Goal: Task Accomplishment & Management: Manage account settings

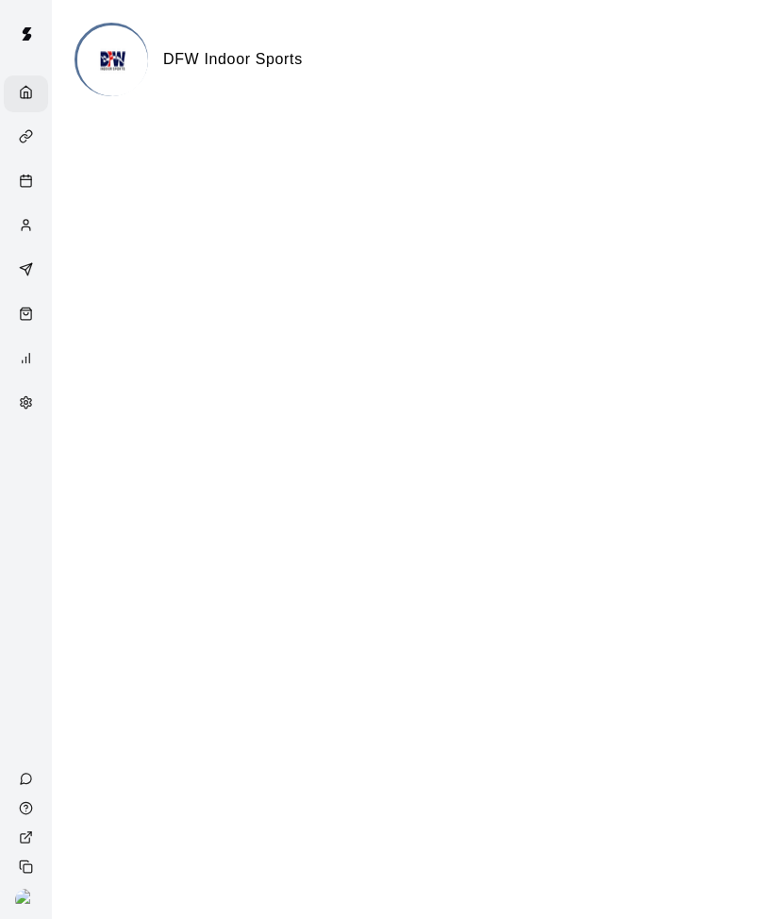
click at [15, 212] on div "Customers" at bounding box center [26, 226] width 44 height 37
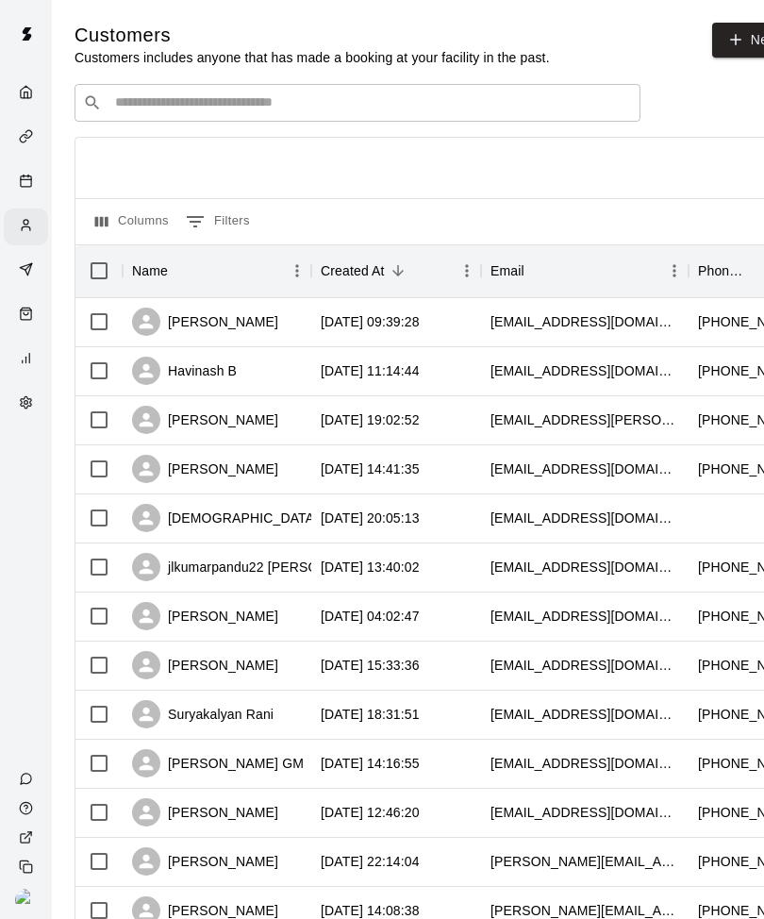
click at [13, 793] on div "Contact Us" at bounding box center [28, 778] width 48 height 29
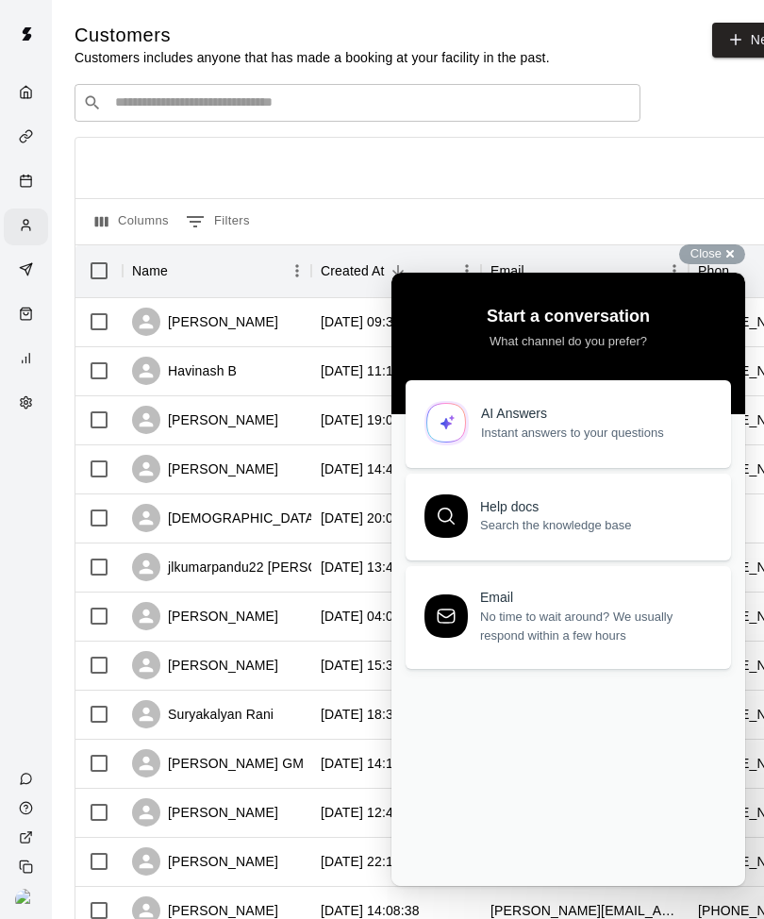
click at [524, 94] on input "Search customers by name or email" at bounding box center [370, 102] width 523 height 19
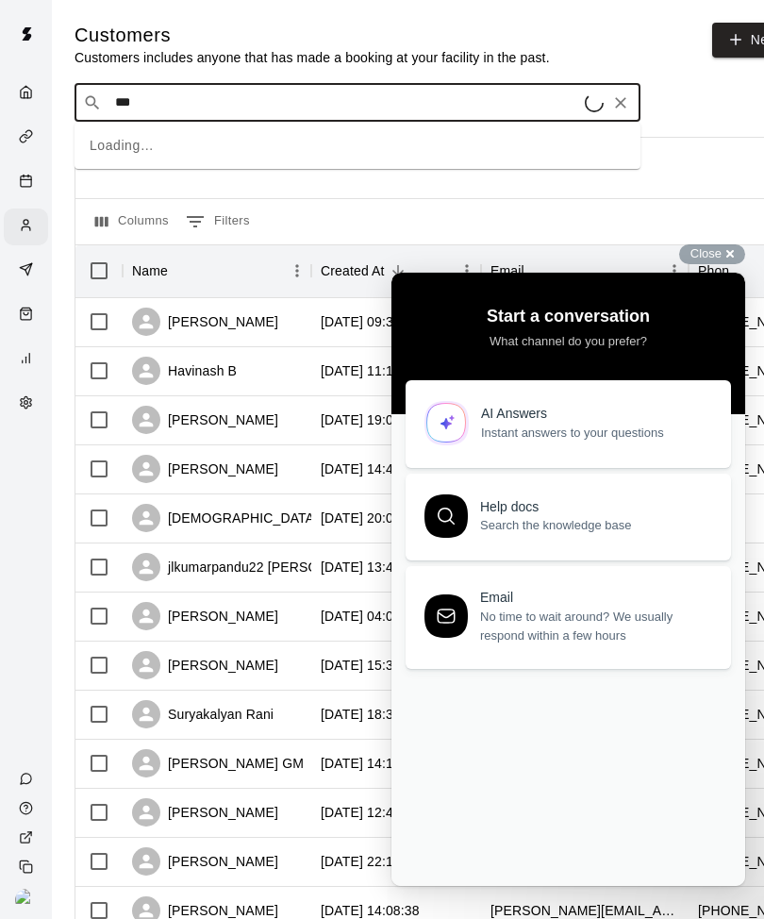
type input "****"
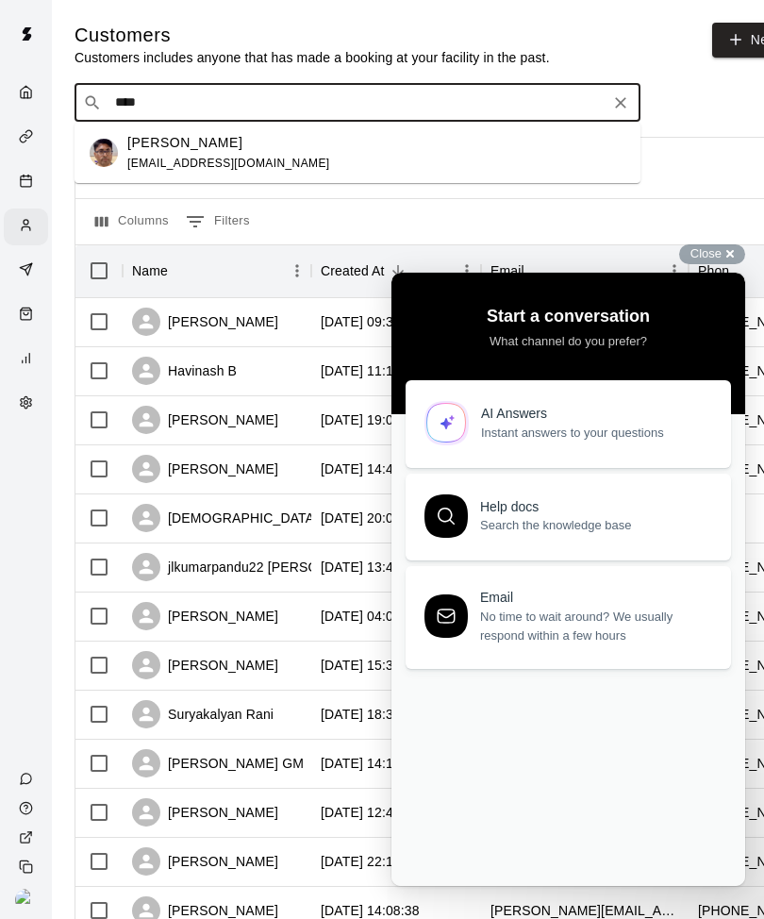
click at [375, 158] on div "Susheel Bhosle susheelbhosle@gmail.com" at bounding box center [376, 153] width 498 height 41
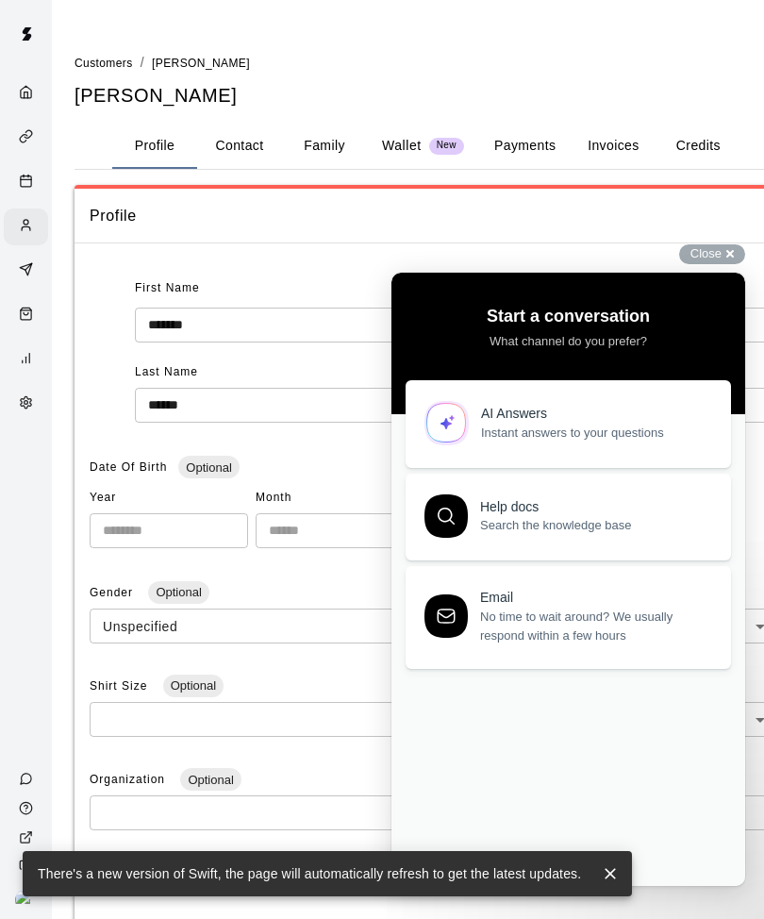
click at [729, 253] on div "Close cross-small" at bounding box center [712, 254] width 66 height 20
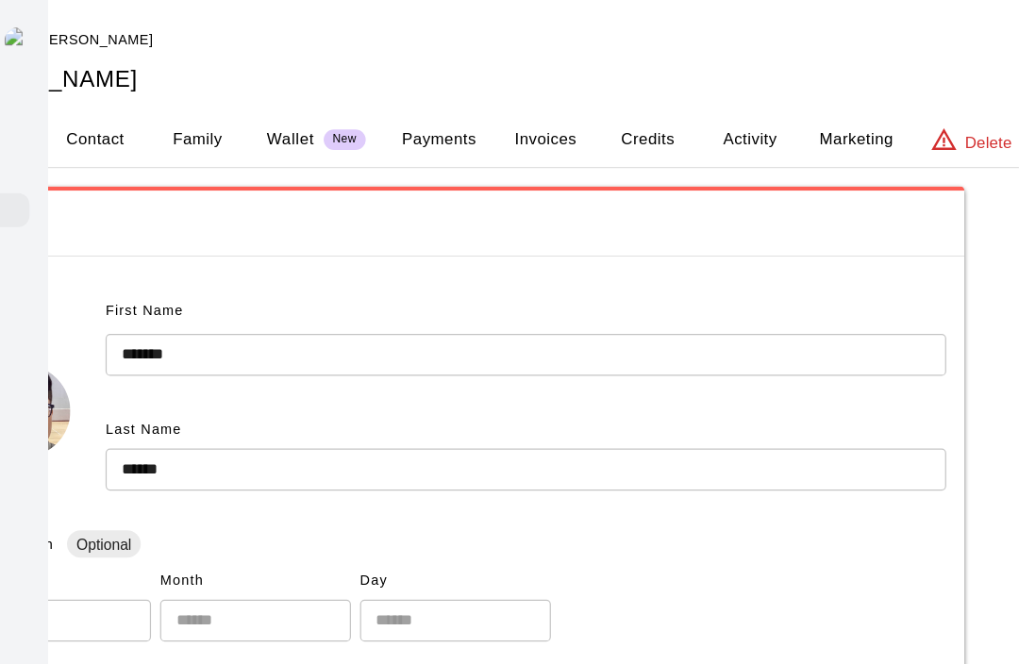
scroll to position [0, 142]
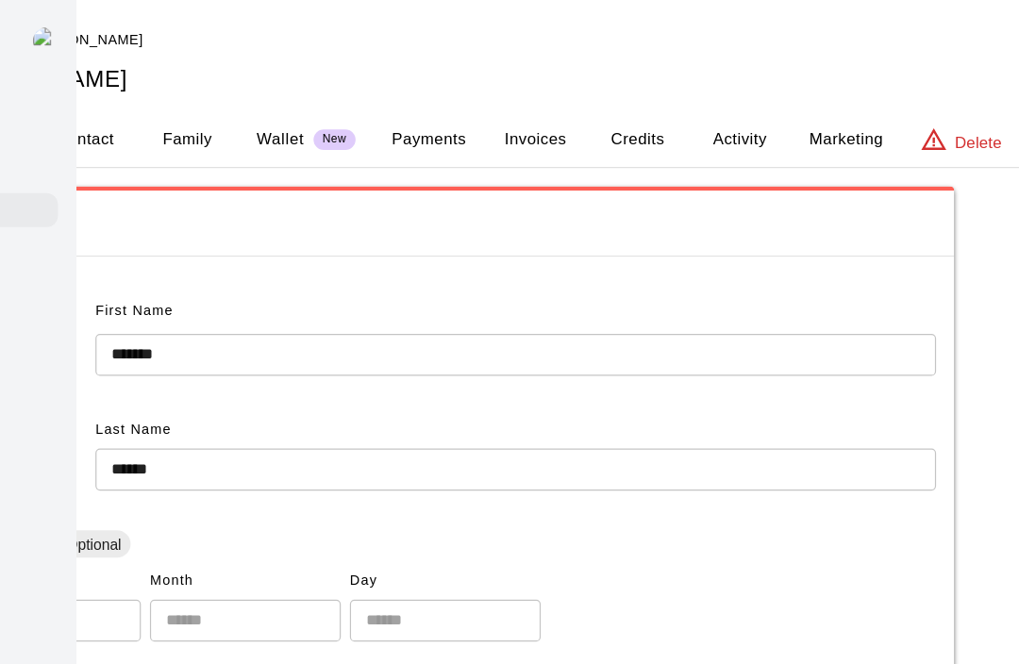
click at [721, 112] on button "Activity" at bounding box center [763, 115] width 85 height 45
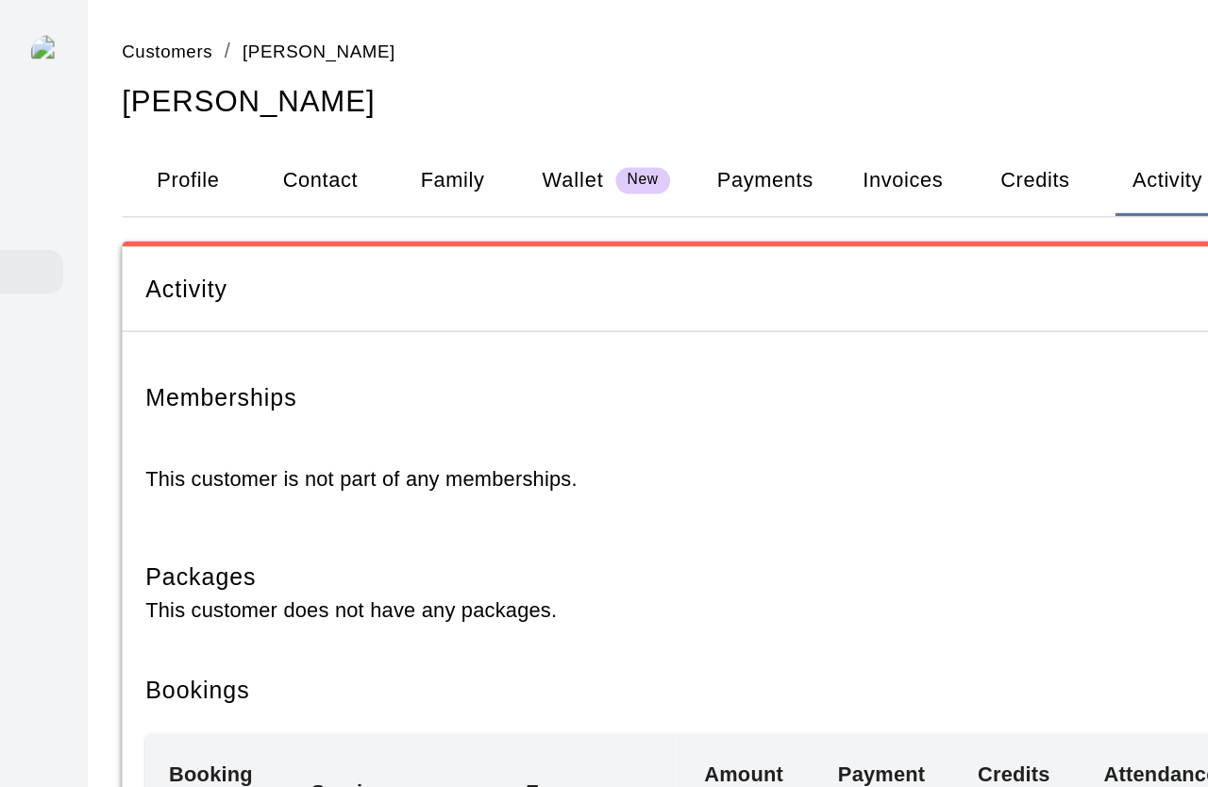
scroll to position [0, 0]
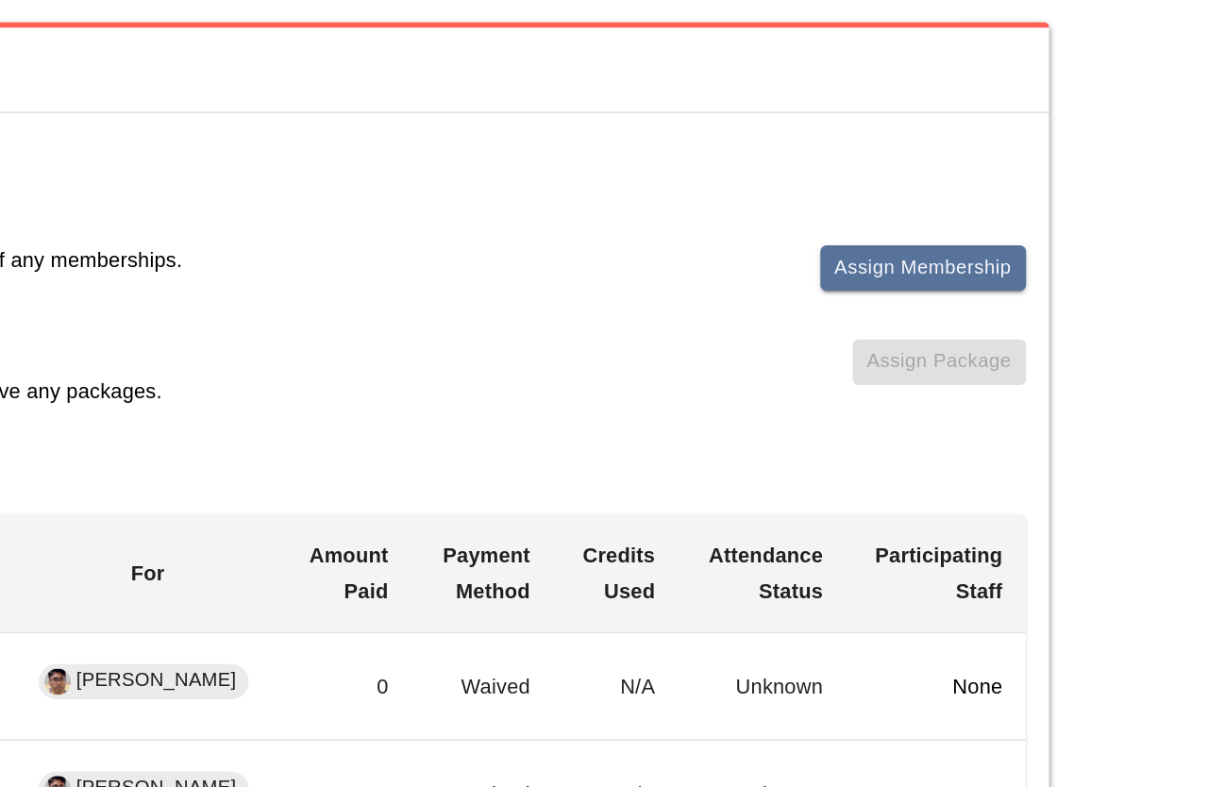
click at [937, 298] on button "Assign Membership" at bounding box center [1003, 312] width 132 height 29
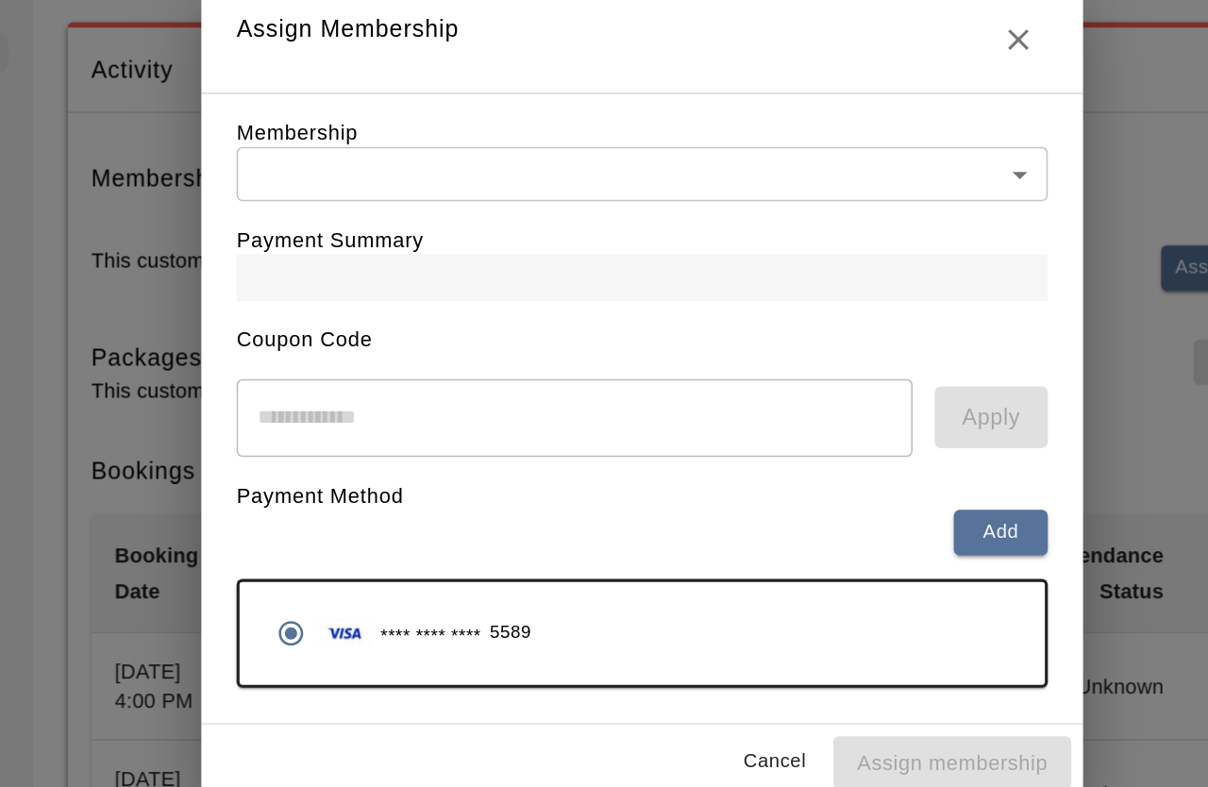
click at [642, 108] on body "Home Services Calendar Customers Marketing Retail Reports Settings Contact Us H…" at bounding box center [604, 672] width 1208 height 1344
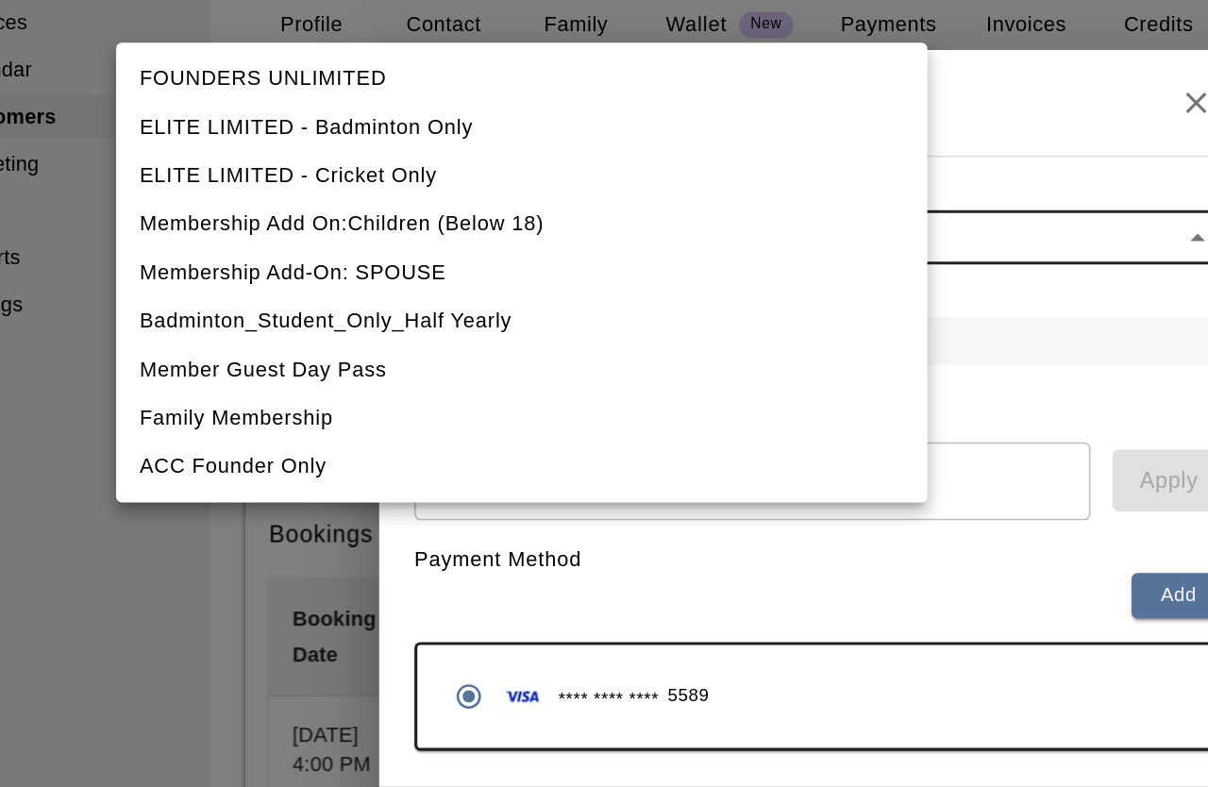
click at [238, 135] on li "FOUNDERS UNLIMITED" at bounding box center [412, 150] width 521 height 31
type input "**********"
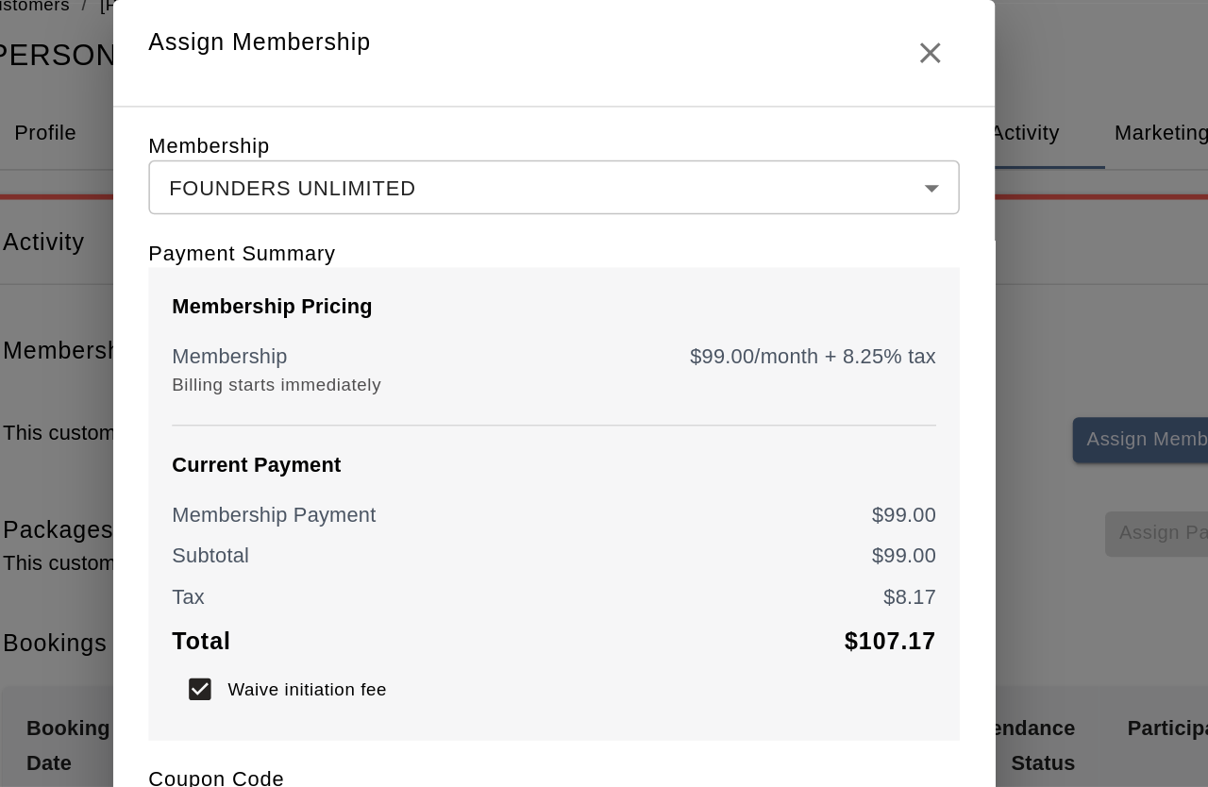
click at [834, 53] on icon "Close" at bounding box center [845, 64] width 23 height 23
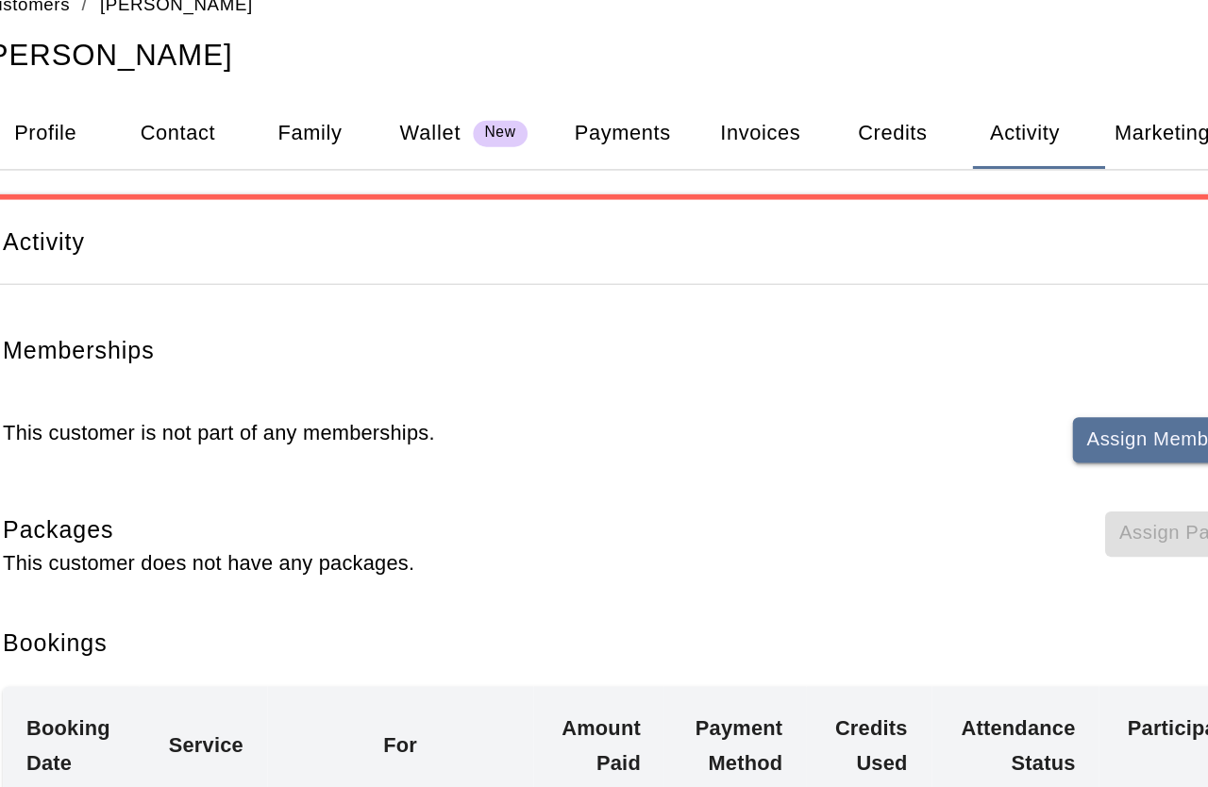
click at [405, 93] on button "Family" at bounding box center [447, 115] width 85 height 45
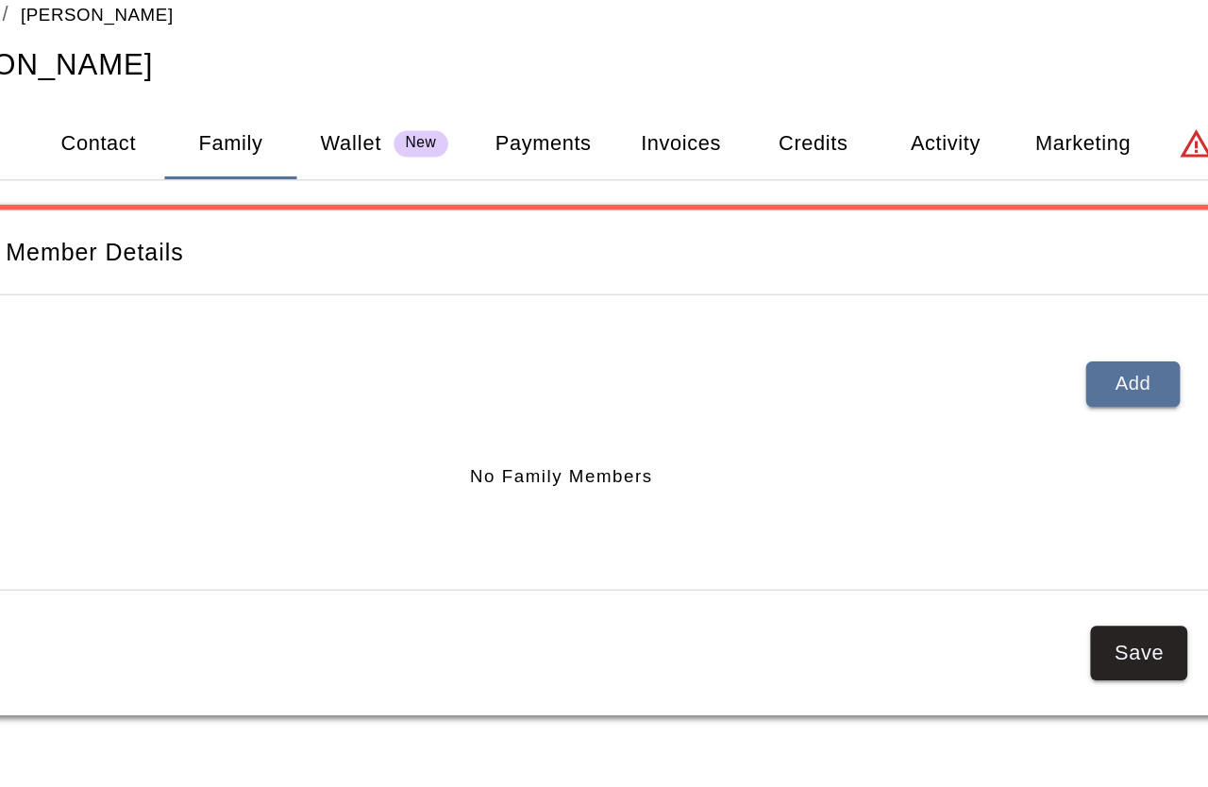
click at [996, 256] on button "Add" at bounding box center [1026, 270] width 60 height 29
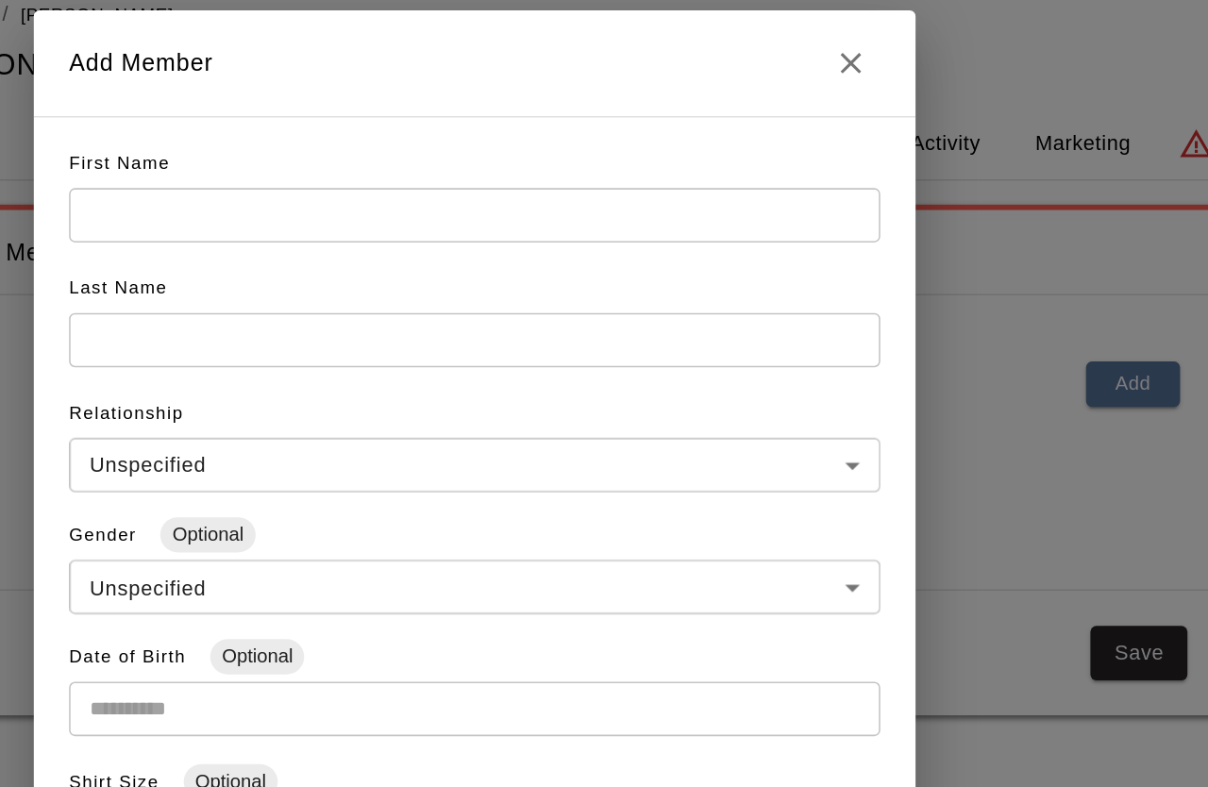
click at [469, 144] on input "text" at bounding box center [603, 161] width 521 height 35
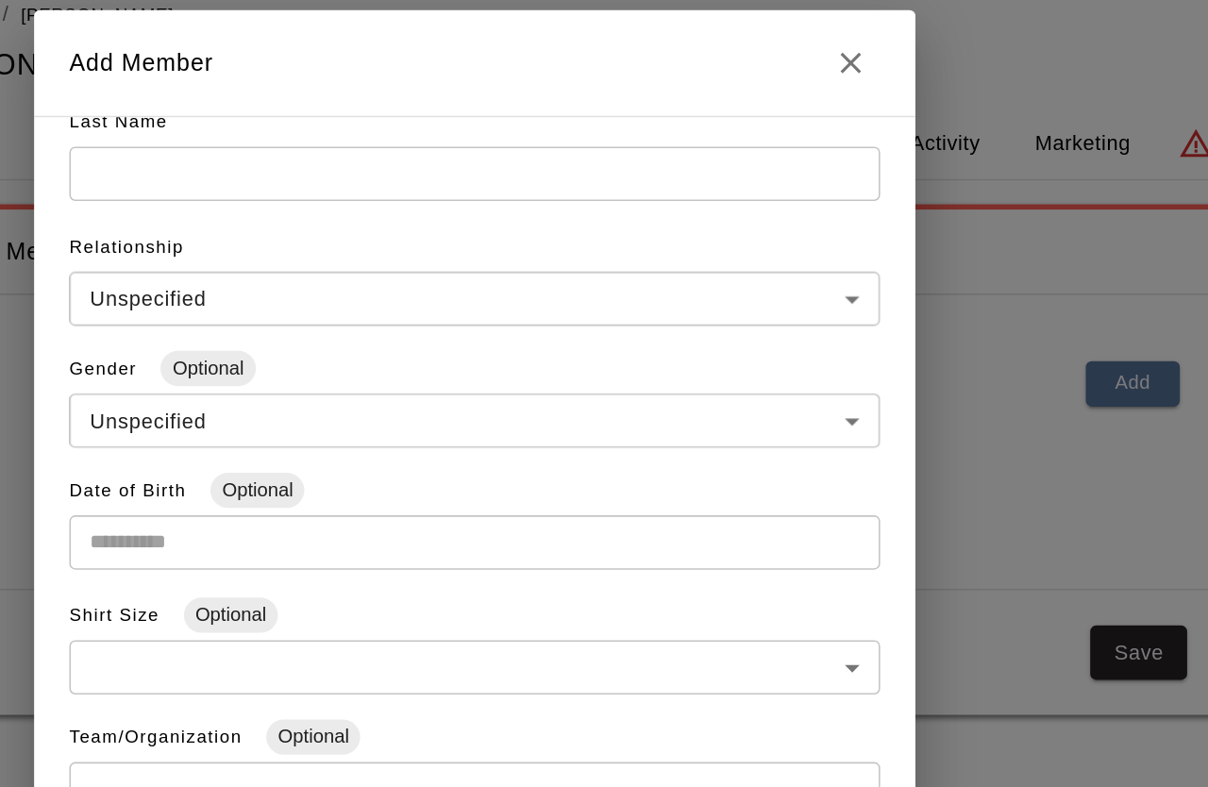
scroll to position [106, 0]
type input "*****"
click at [343, 74] on input "text" at bounding box center [603, 56] width 521 height 35
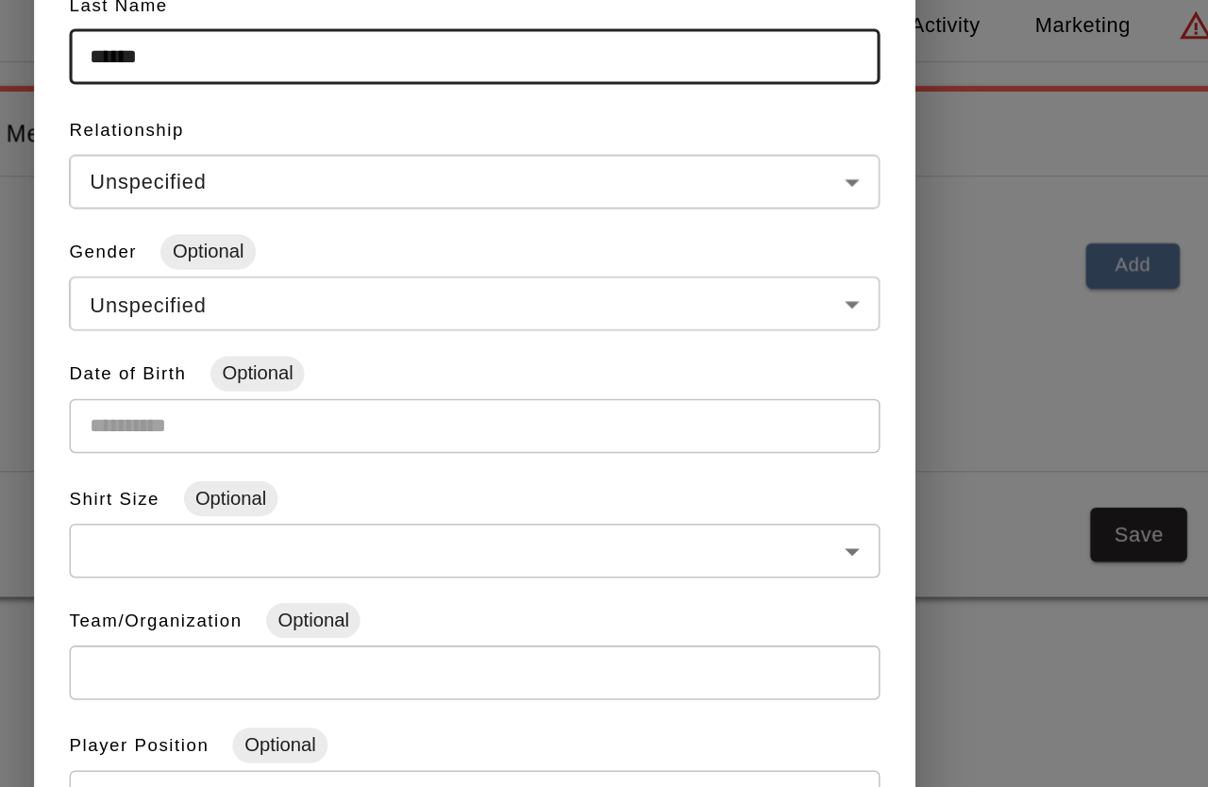
type input "******"
click at [540, 129] on body "**********" at bounding box center [604, 260] width 1208 height 521
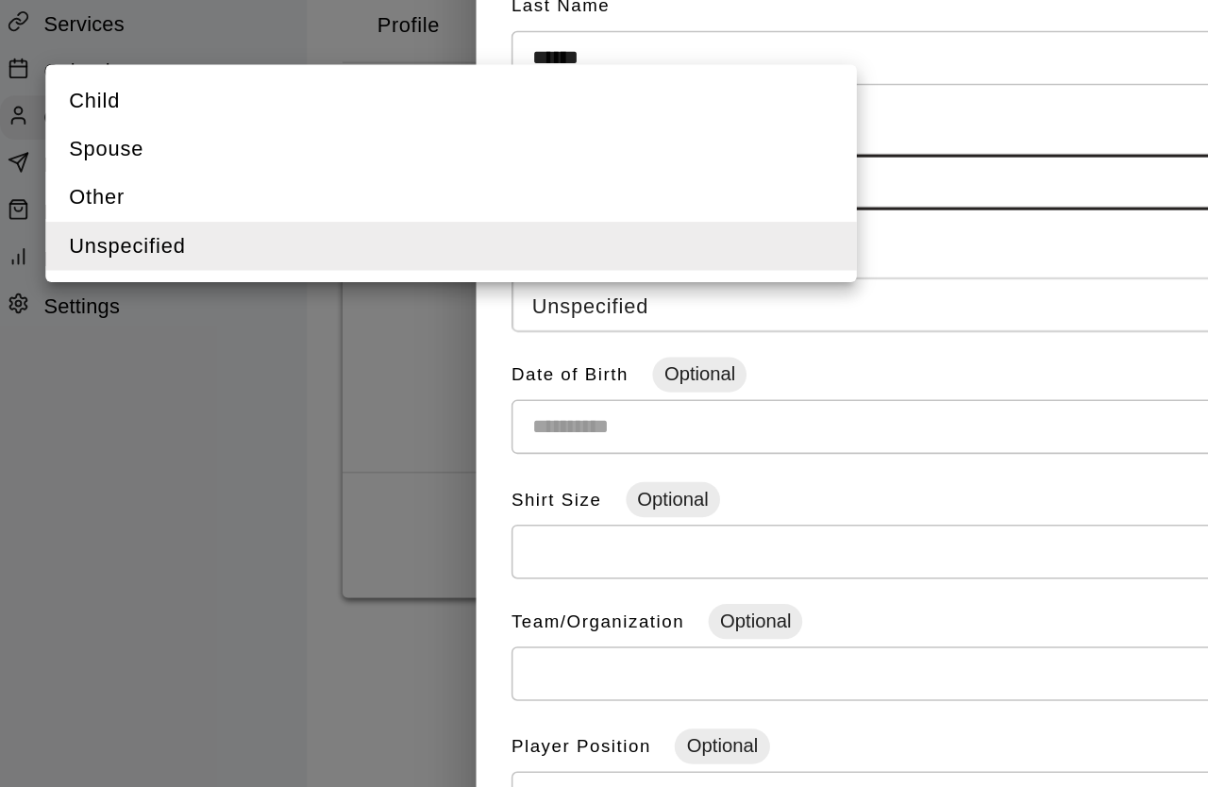
click at [73, 148] on li "Child" at bounding box center [304, 163] width 521 height 31
type input "*****"
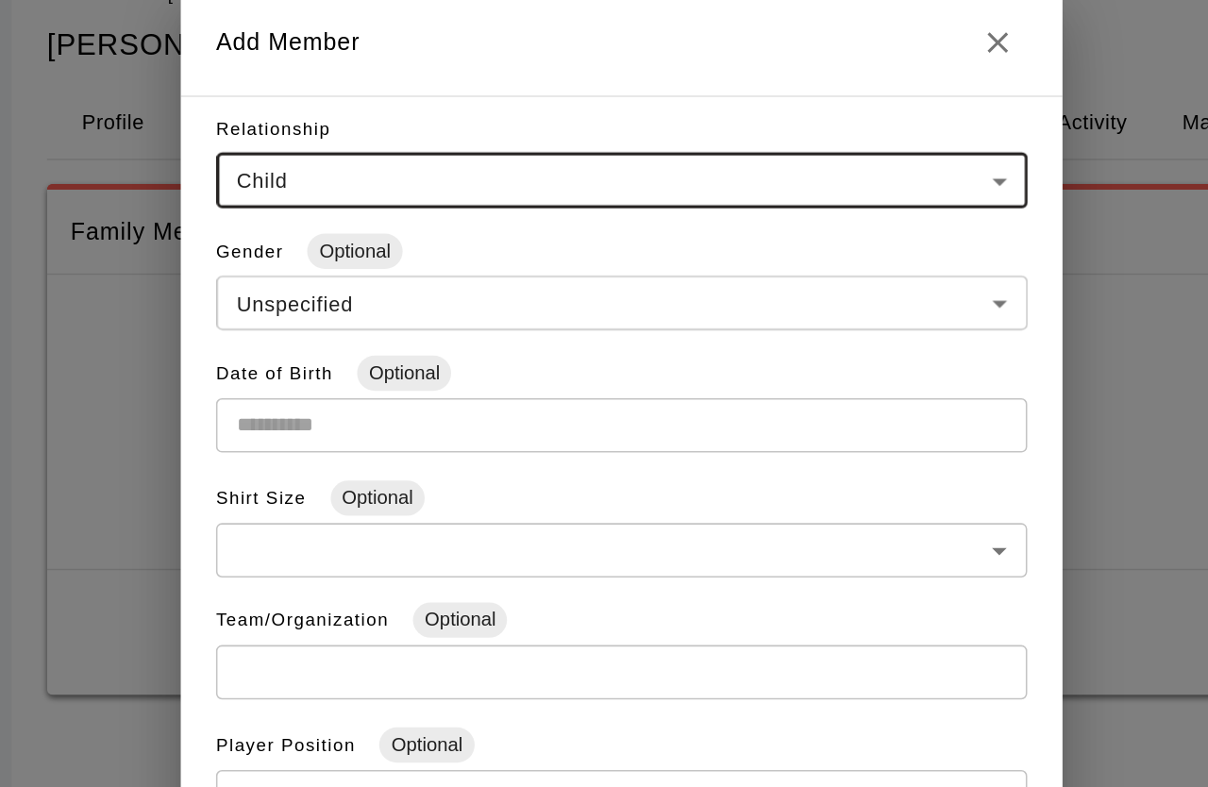
scroll to position [189, 0]
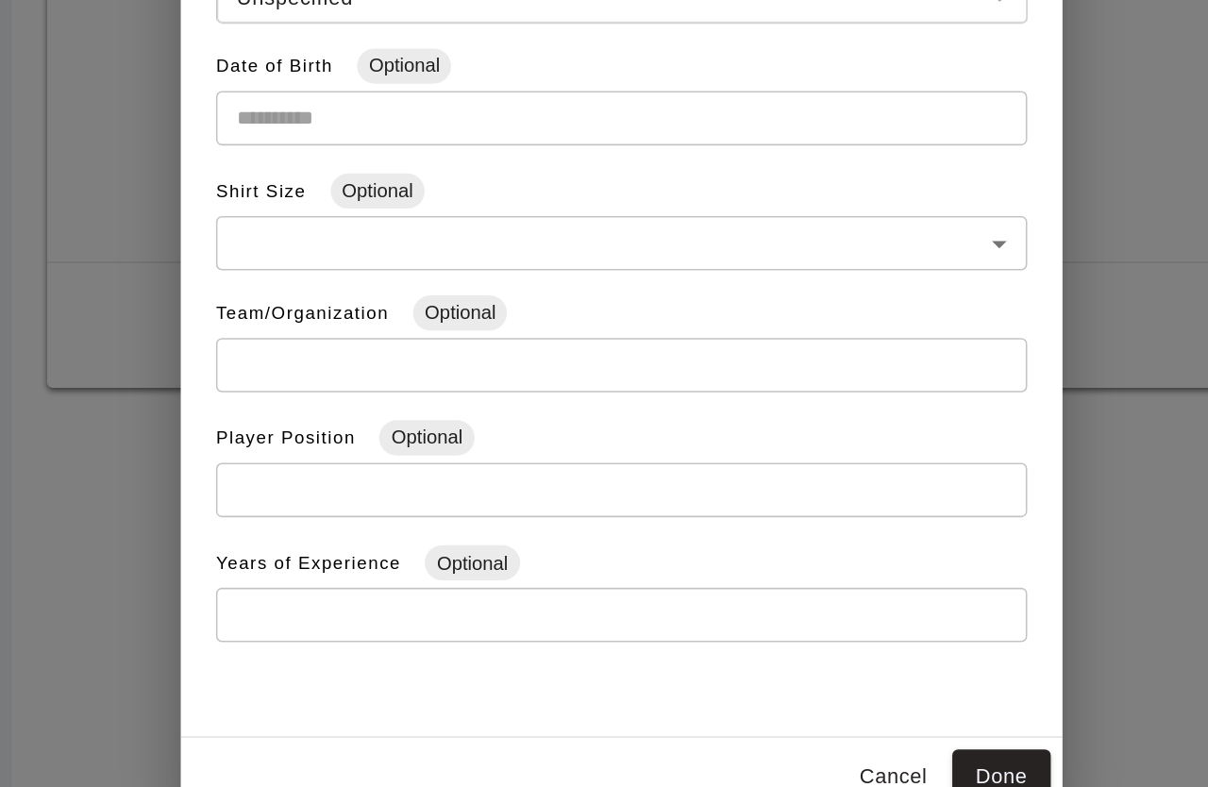
click at [816, 663] on button "Done" at bounding box center [847, 732] width 63 height 35
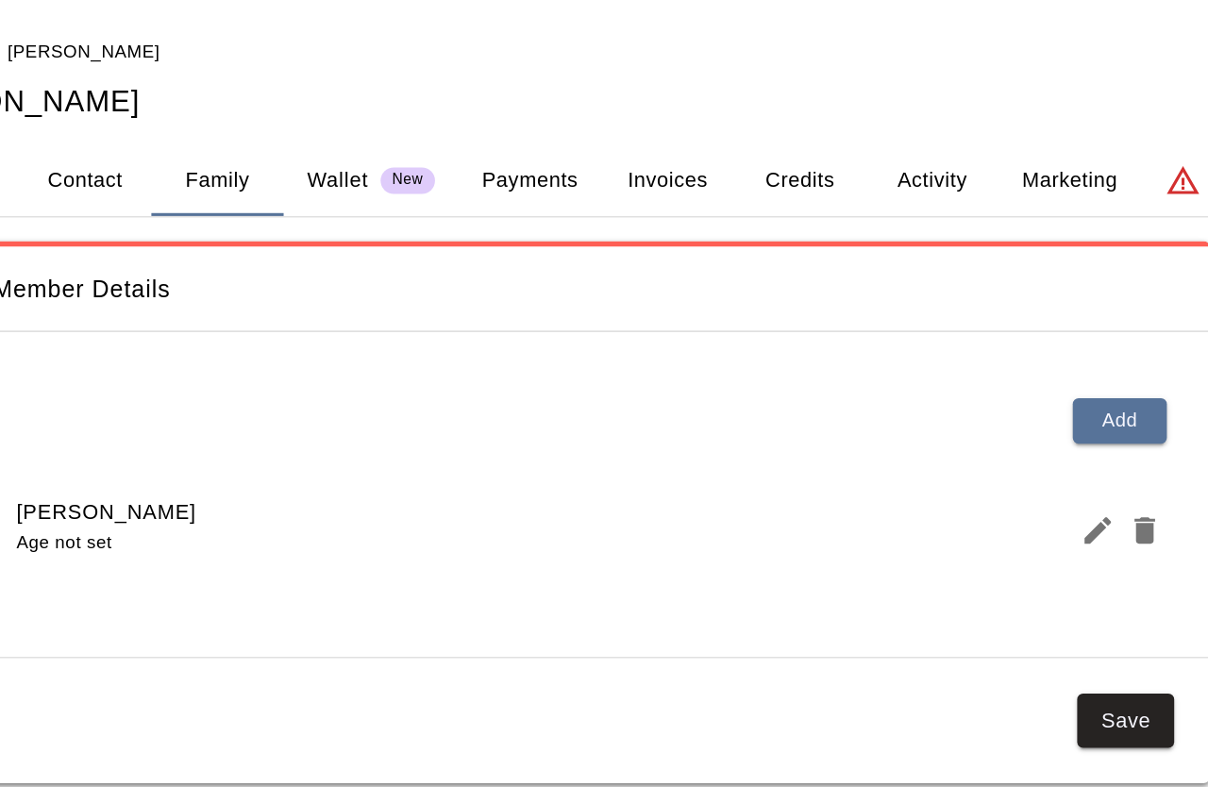
click at [999, 472] on button "Save" at bounding box center [1030, 462] width 62 height 35
click at [999, 462] on button "Save" at bounding box center [1030, 462] width 62 height 35
click at [863, 117] on button "Activity" at bounding box center [905, 115] width 85 height 45
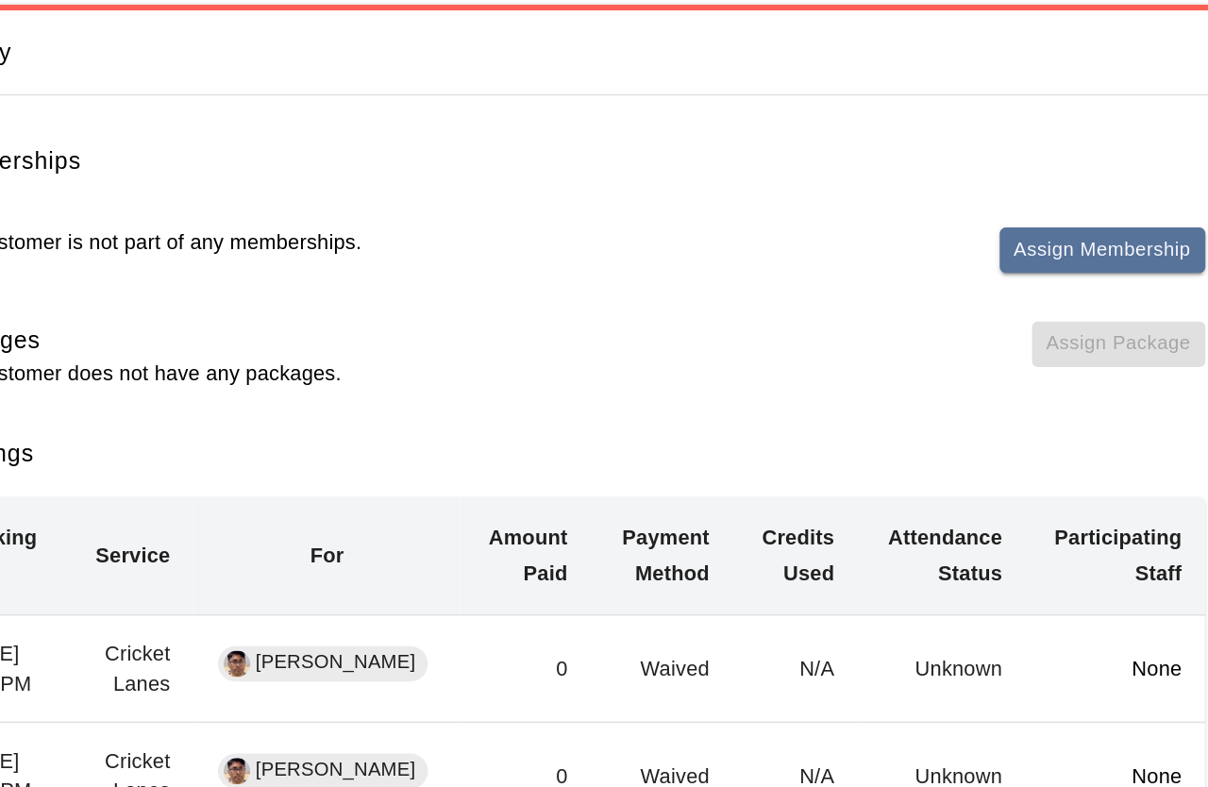
click at [937, 298] on button "Assign Membership" at bounding box center [1003, 312] width 132 height 29
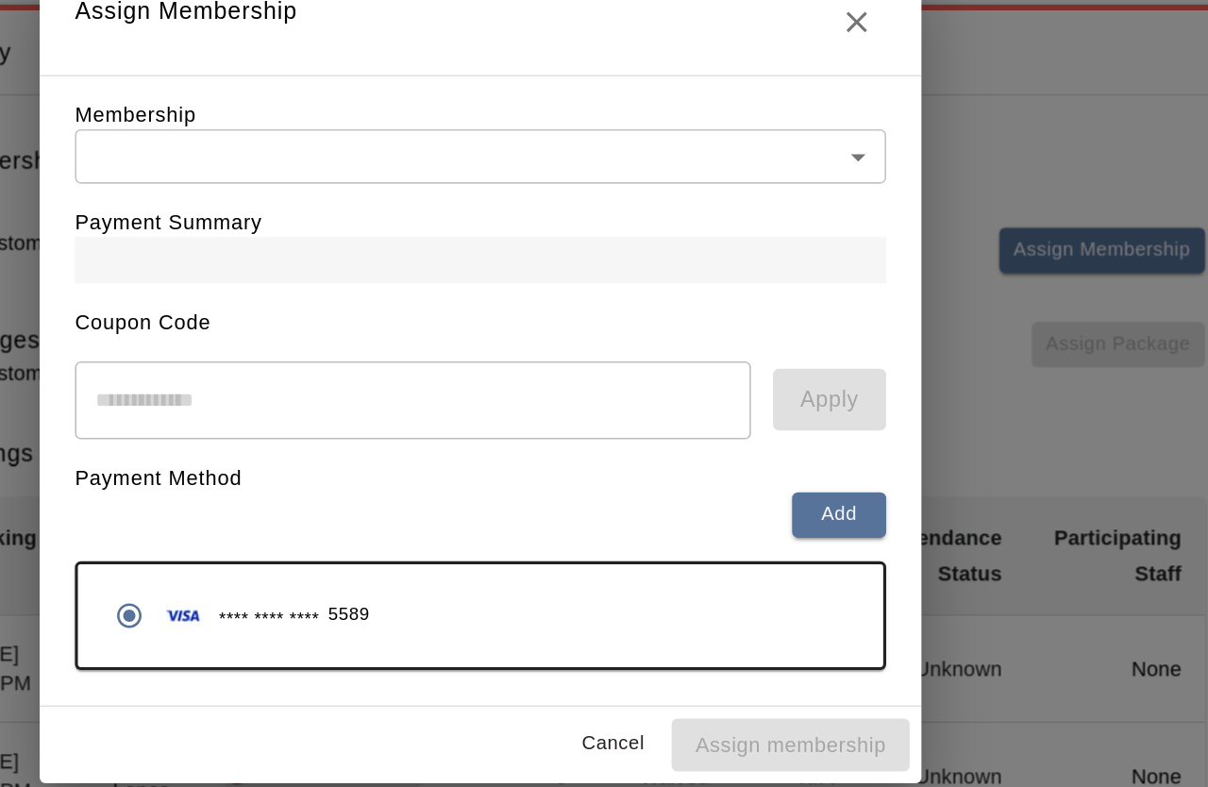
click at [542, 99] on body "Home Services Calendar Customers Marketing Retail Reports Settings Contact Us H…" at bounding box center [604, 672] width 1208 height 1344
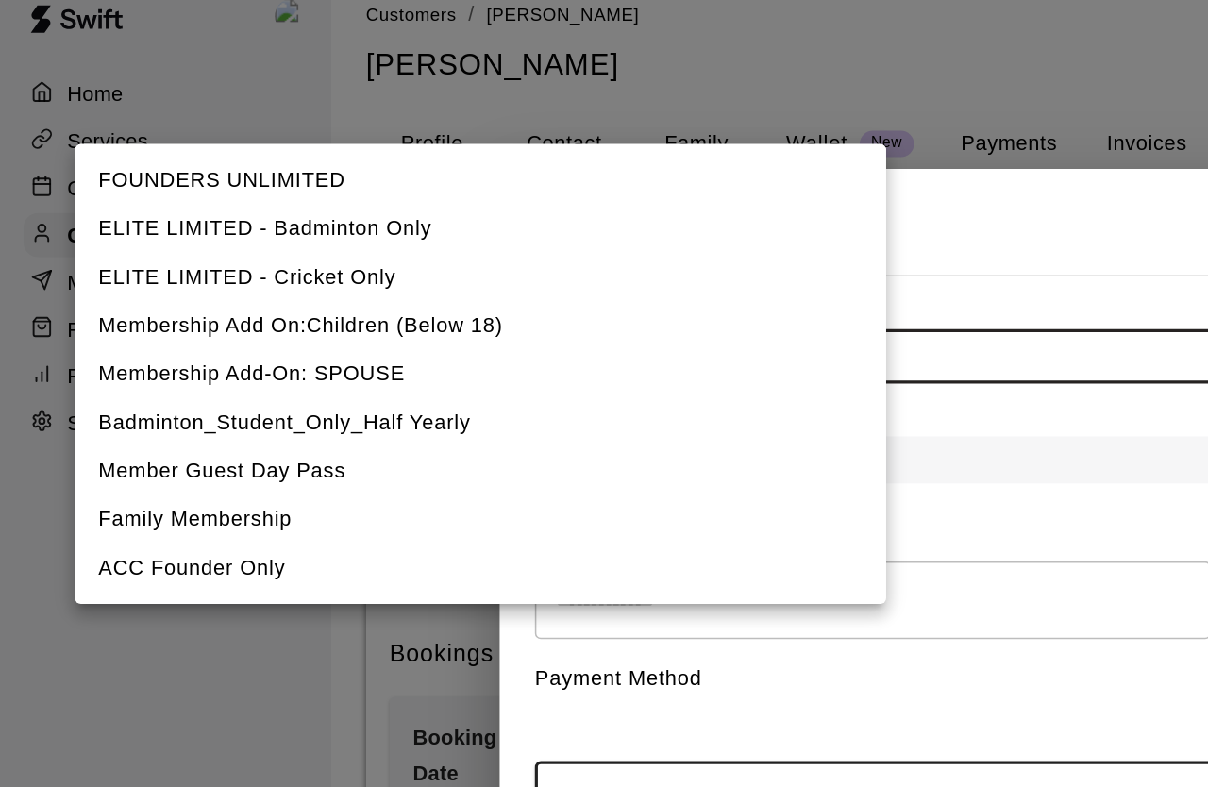
click at [208, 124] on li "FOUNDERS UNLIMITED" at bounding box center [308, 139] width 521 height 31
type input "**********"
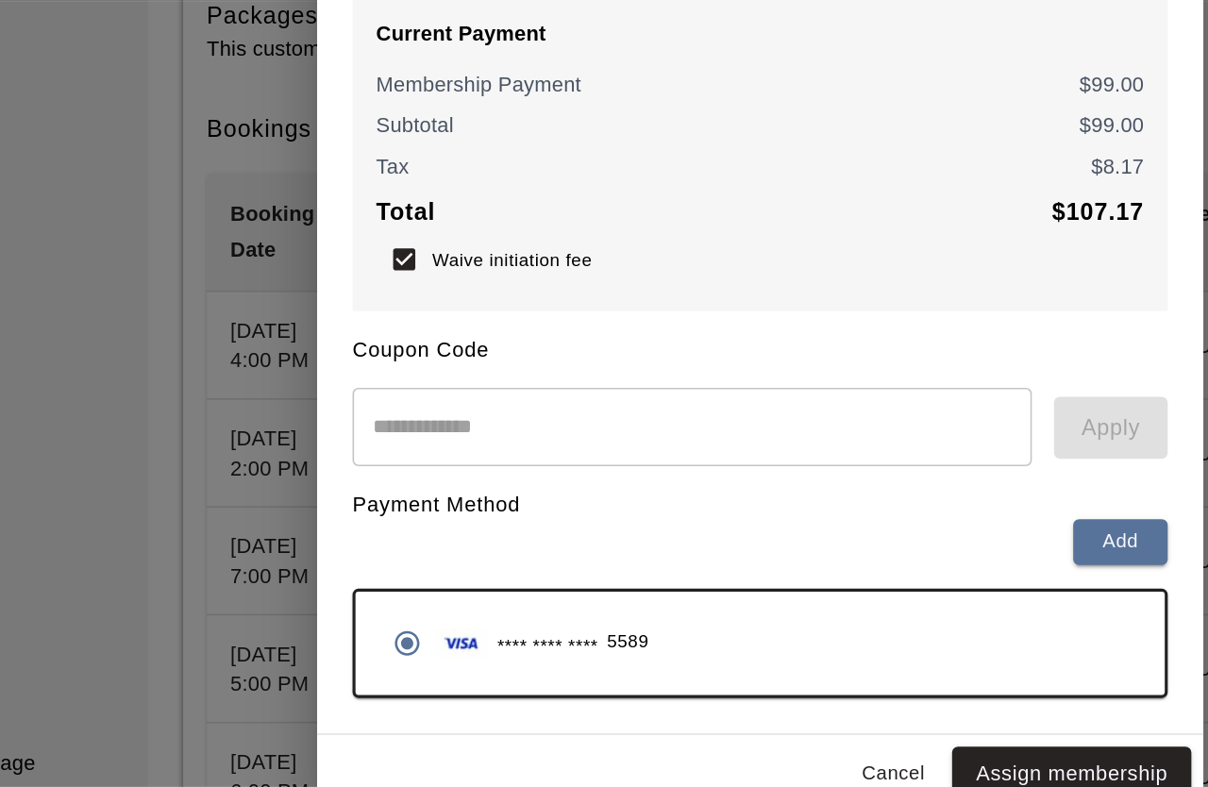
scroll to position [148, 0]
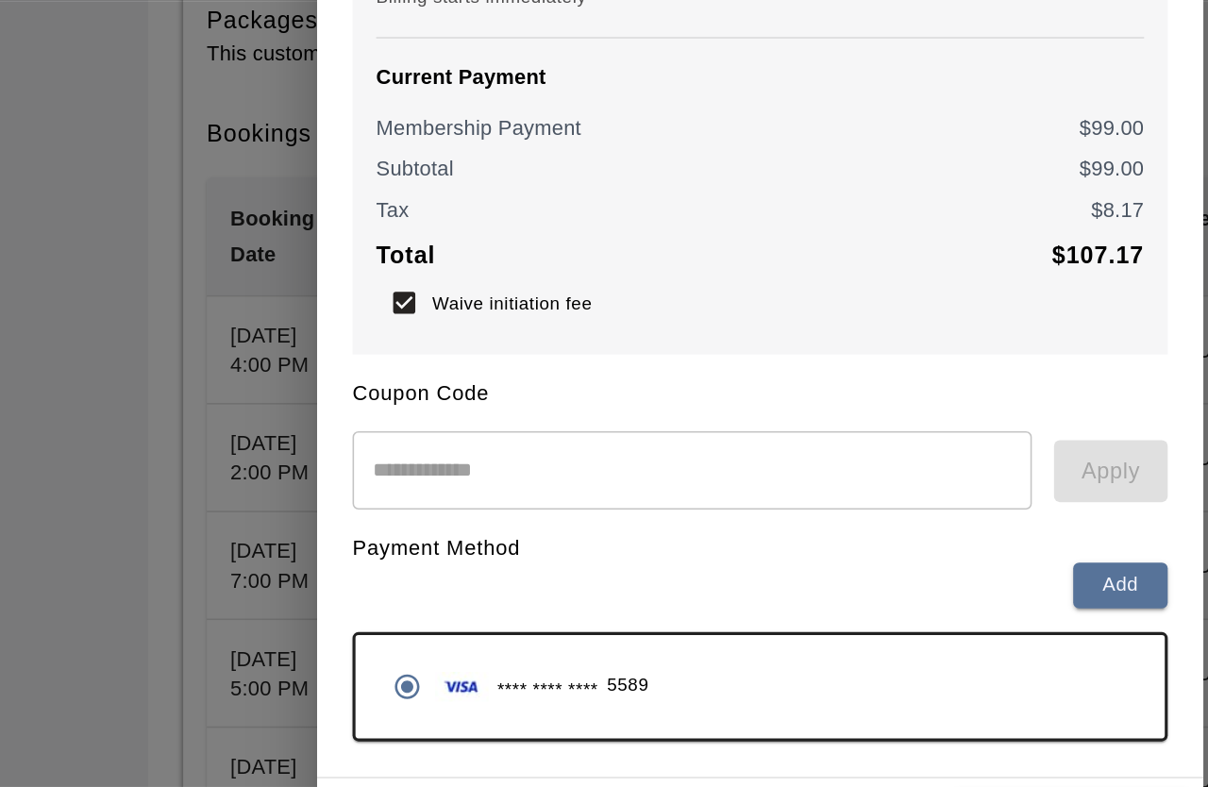
click at [726, 663] on button "Assign membership" at bounding box center [802, 731] width 153 height 35
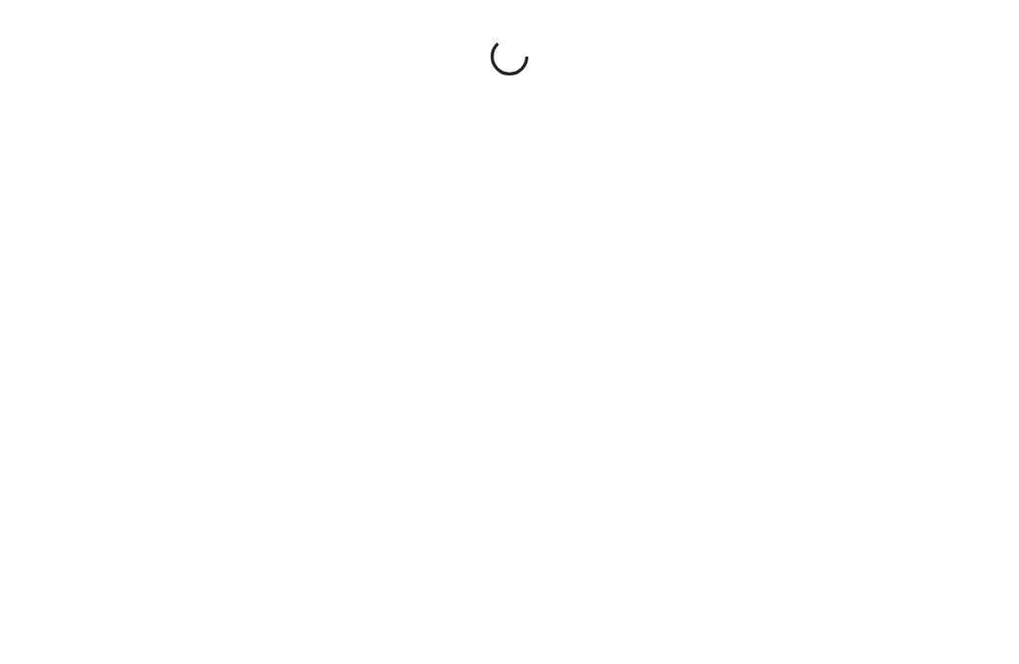
scroll to position [3, 0]
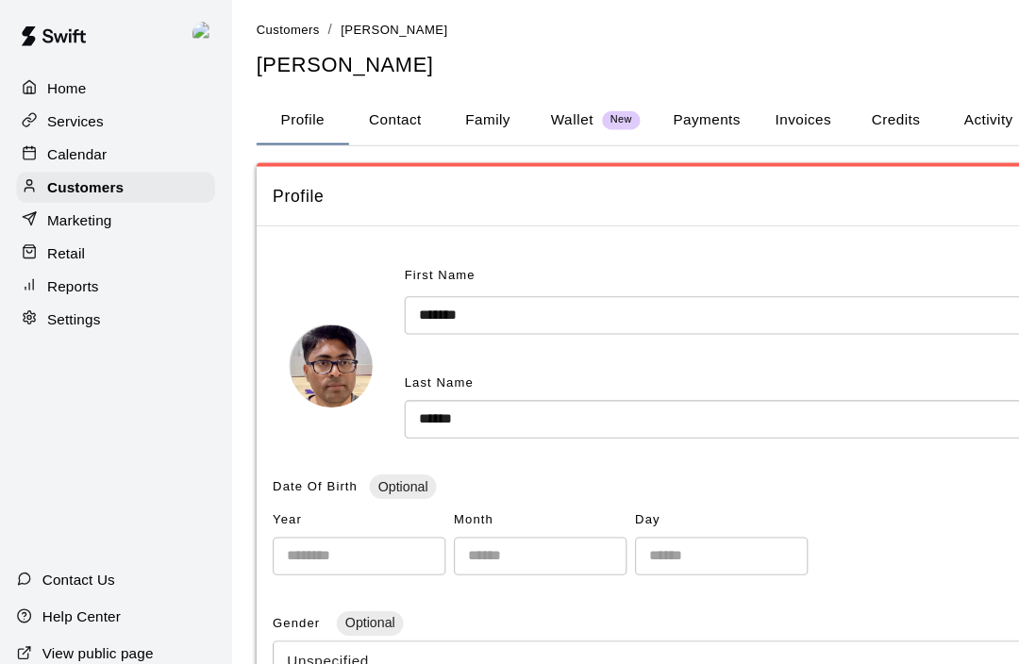
click at [883, 114] on button "Activity" at bounding box center [905, 113] width 85 height 45
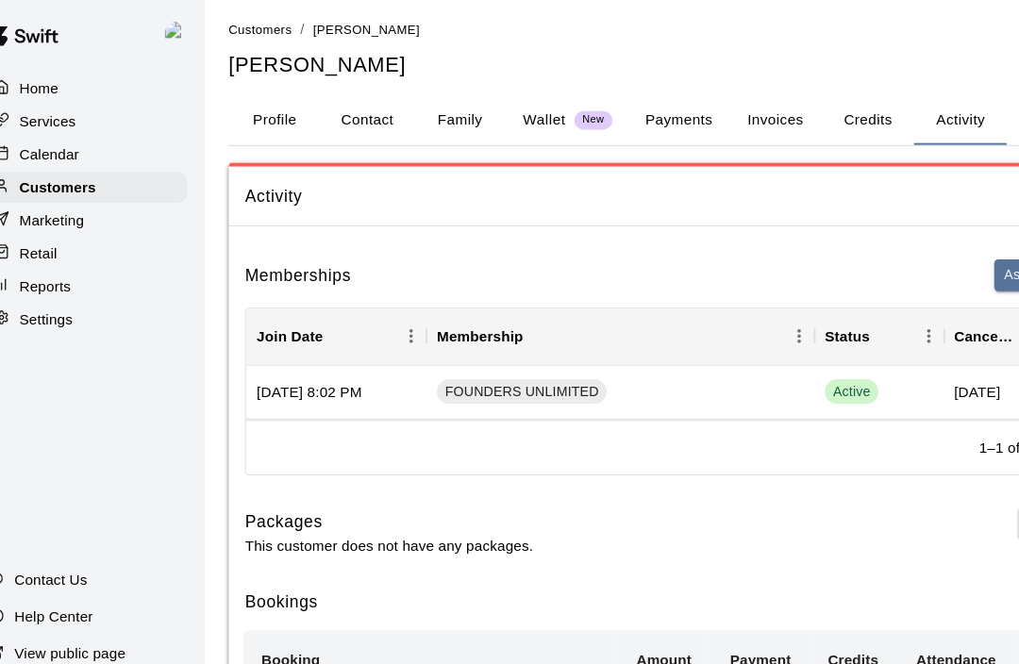
scroll to position [0, 142]
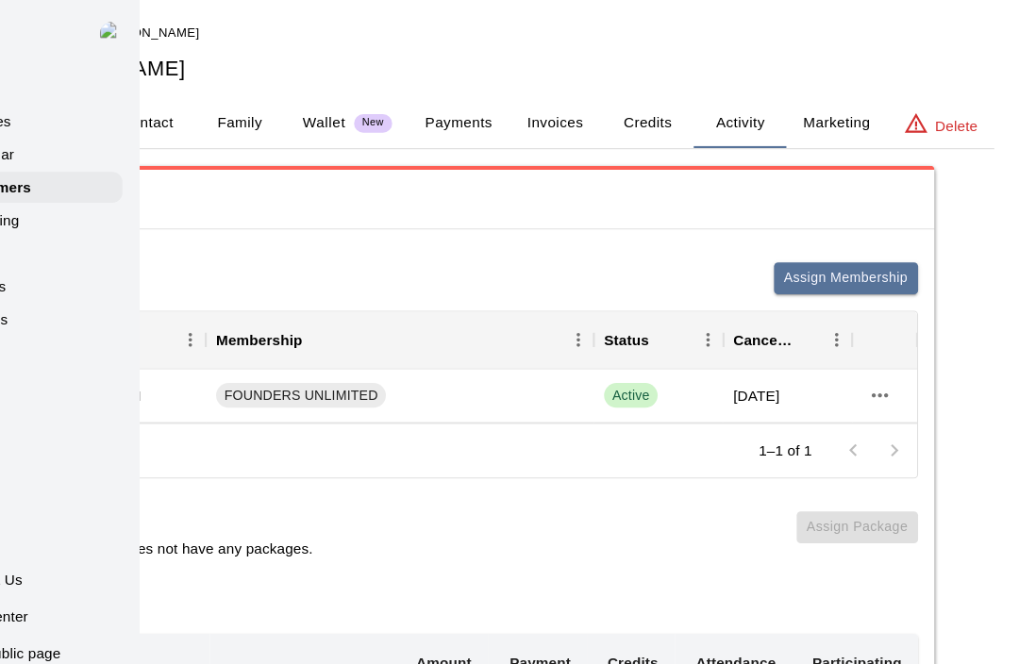
click at [799, 251] on button "Assign Membership" at bounding box center [860, 257] width 132 height 29
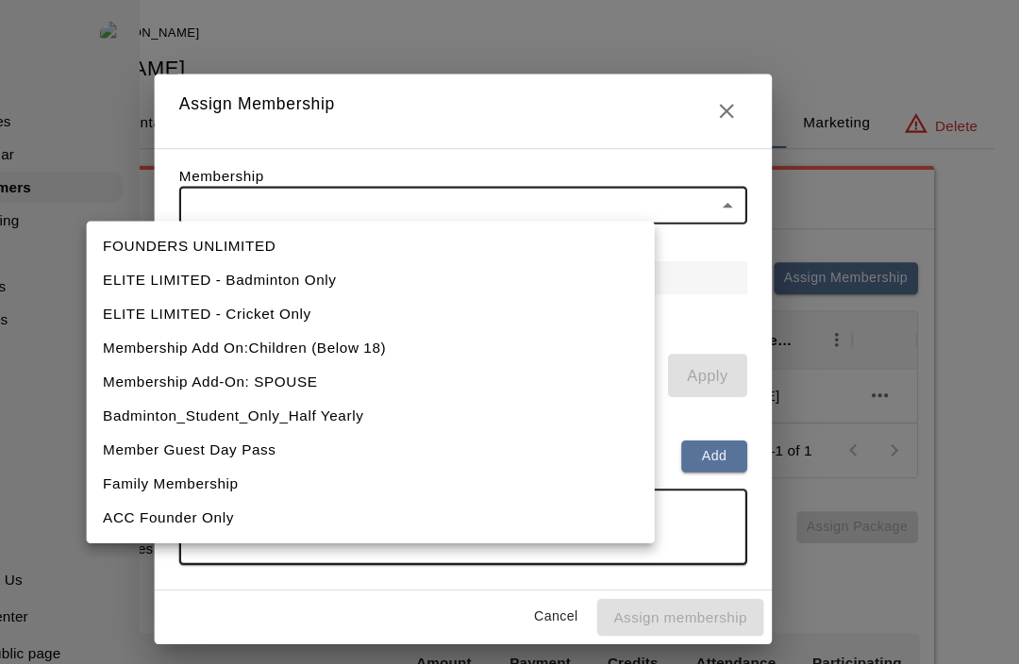
click at [376, 326] on li "Membership Add On:Children (Below 18)" at bounding box center [424, 322] width 521 height 31
type input "**********"
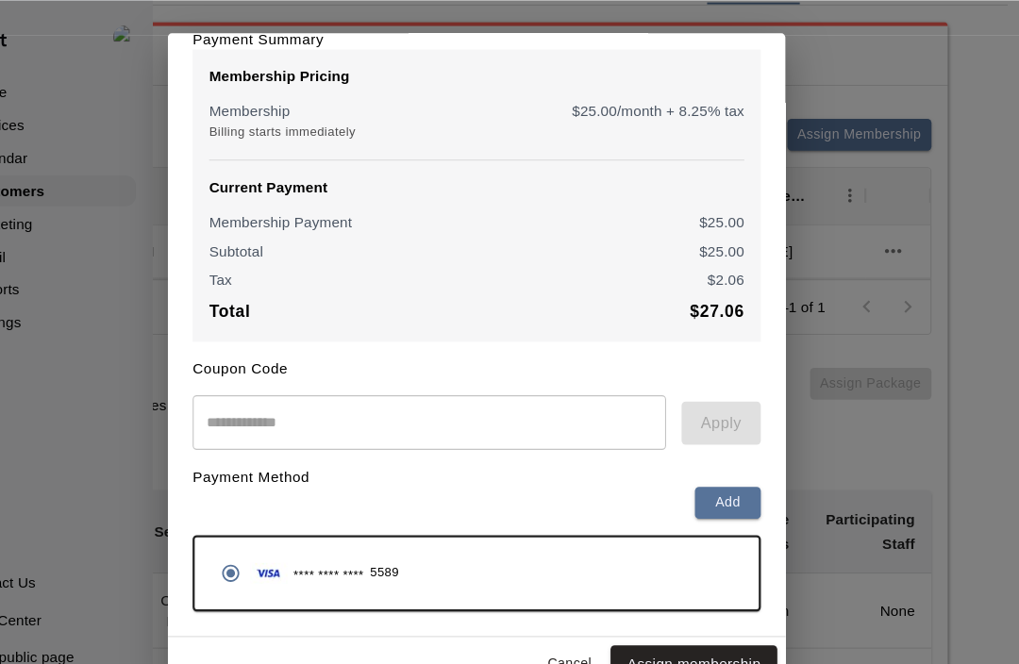
scroll to position [135, 142]
click at [633, 609] on button "Assign membership" at bounding box center [708, 609] width 153 height 35
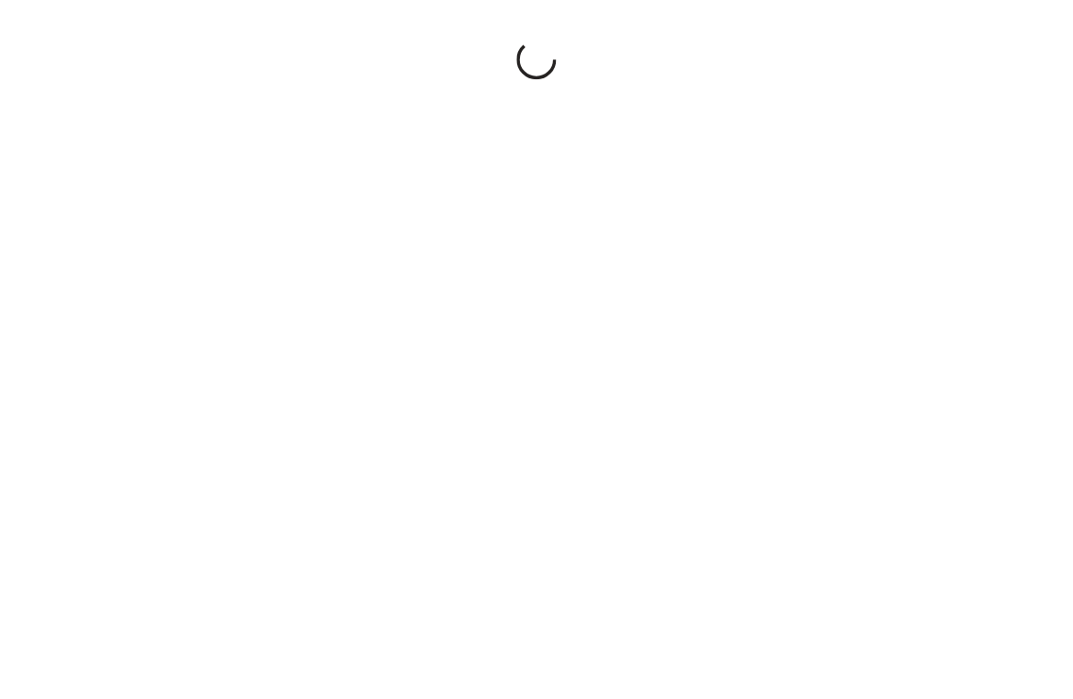
scroll to position [52, 79]
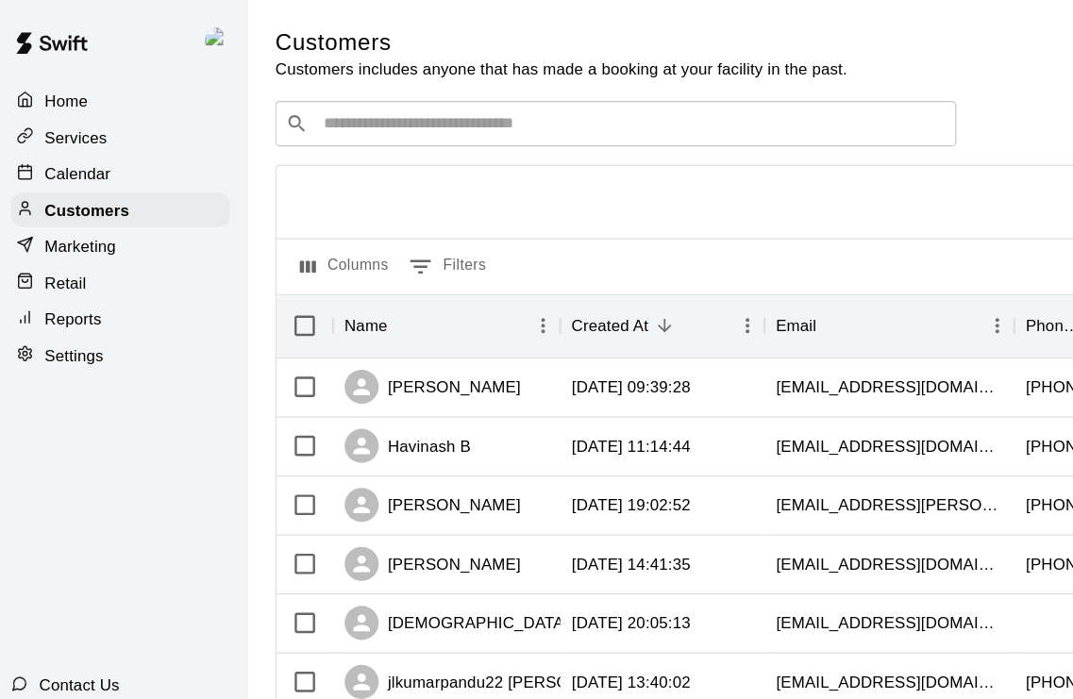
click at [678, 109] on input "Search customers by name or email" at bounding box center [531, 102] width 523 height 19
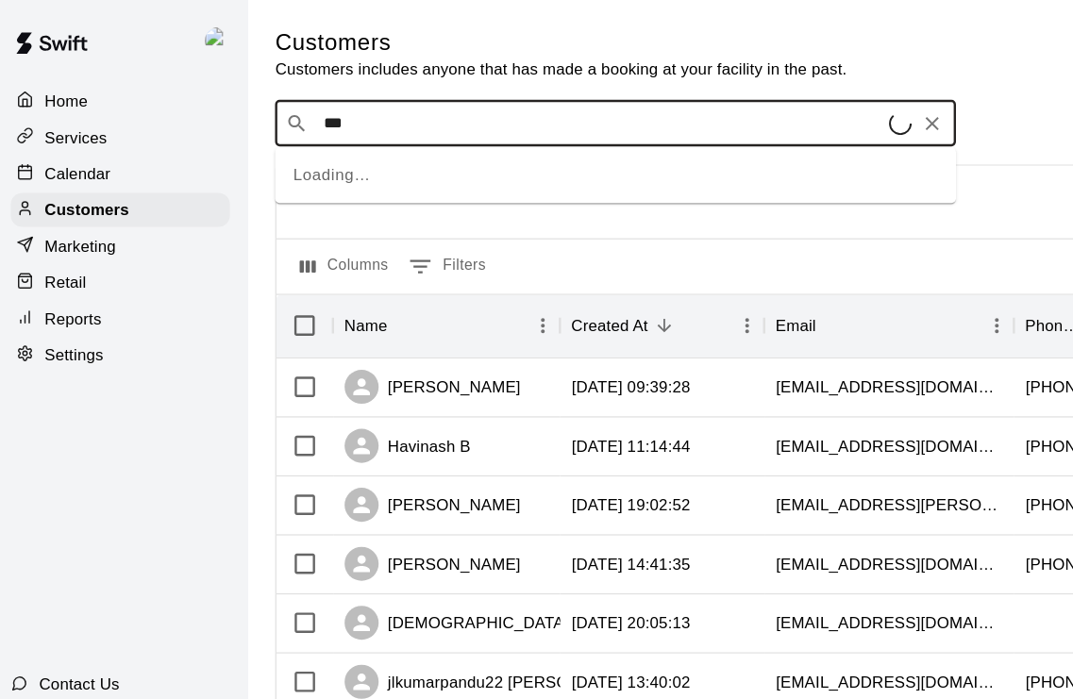
type input "****"
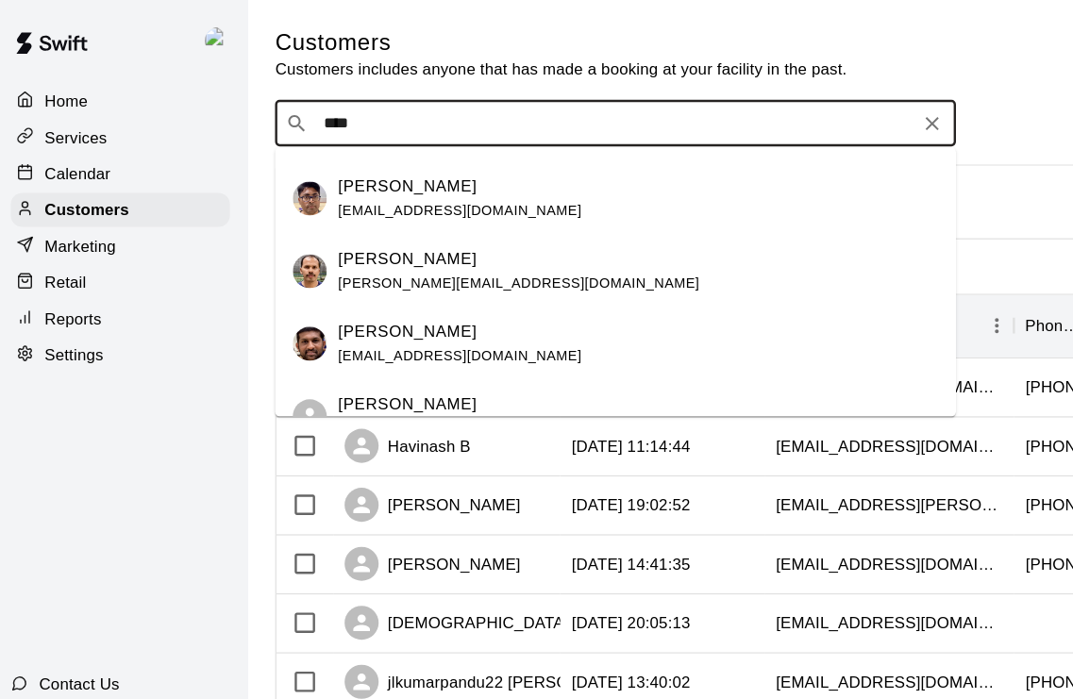
scroll to position [47, 0]
click at [342, 165] on p "[PERSON_NAME]" at bounding box center [345, 156] width 115 height 20
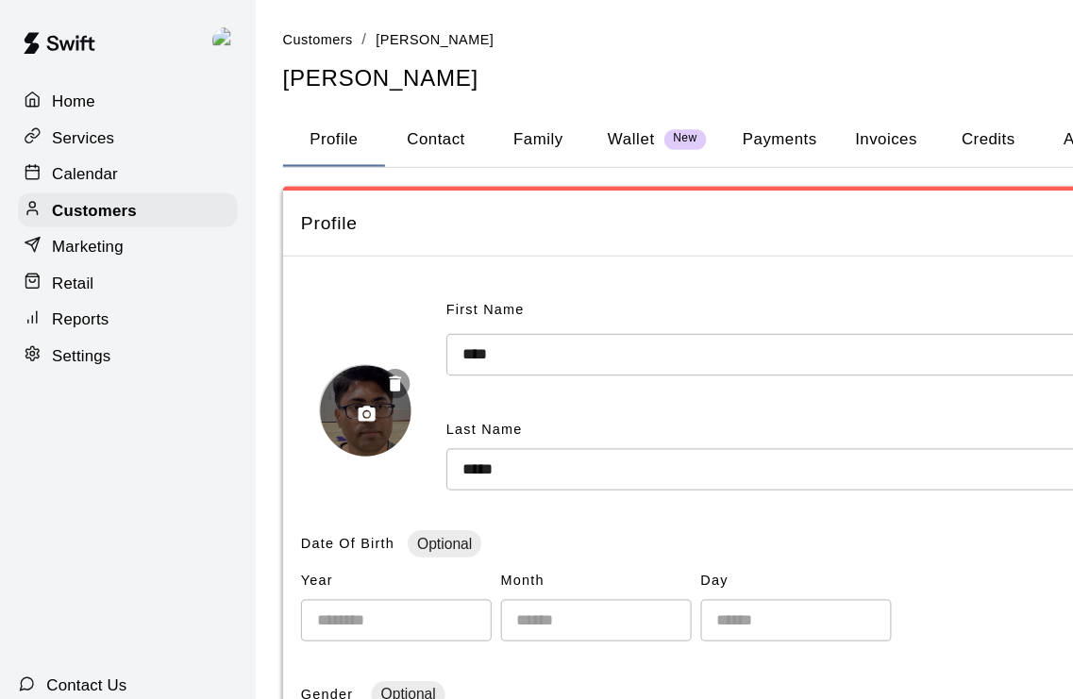
click at [328, 318] on icon "button" at bounding box center [329, 318] width 10 height 13
click at [305, 351] on button "button" at bounding box center [305, 344] width 32 height 32
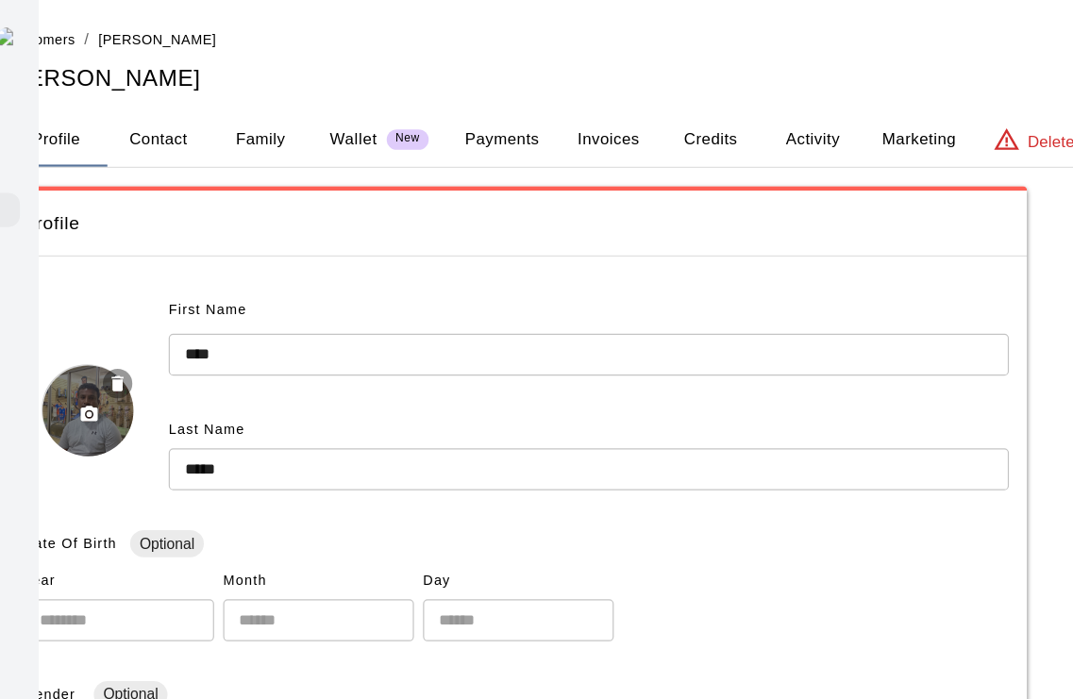
scroll to position [0, 89]
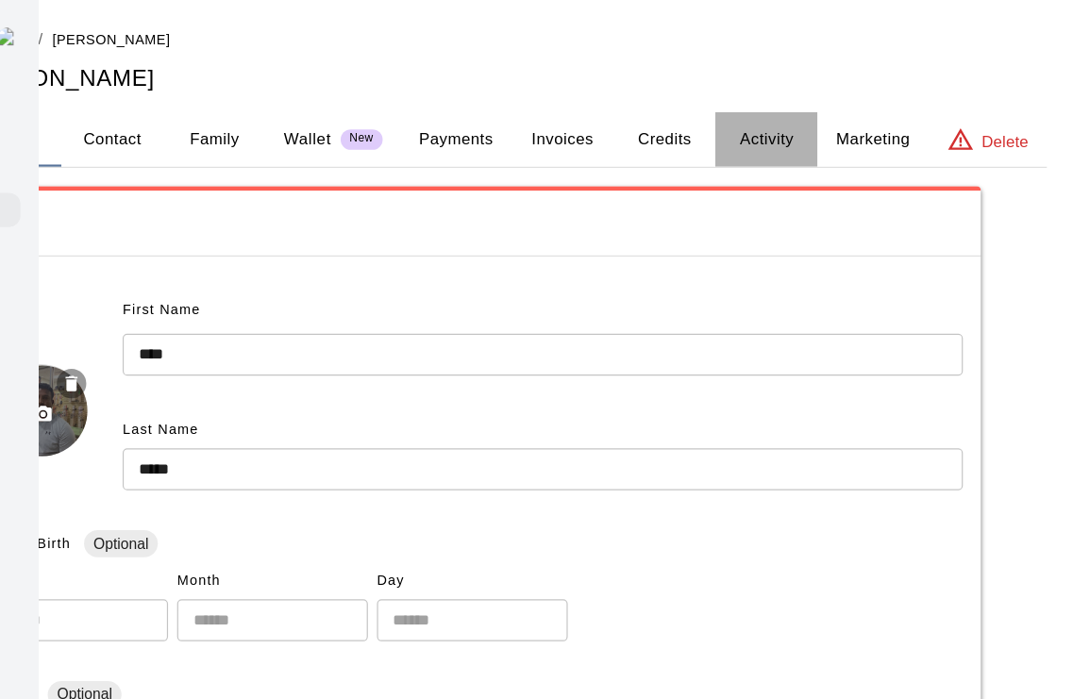
click at [775, 119] on button "Activity" at bounding box center [817, 115] width 85 height 45
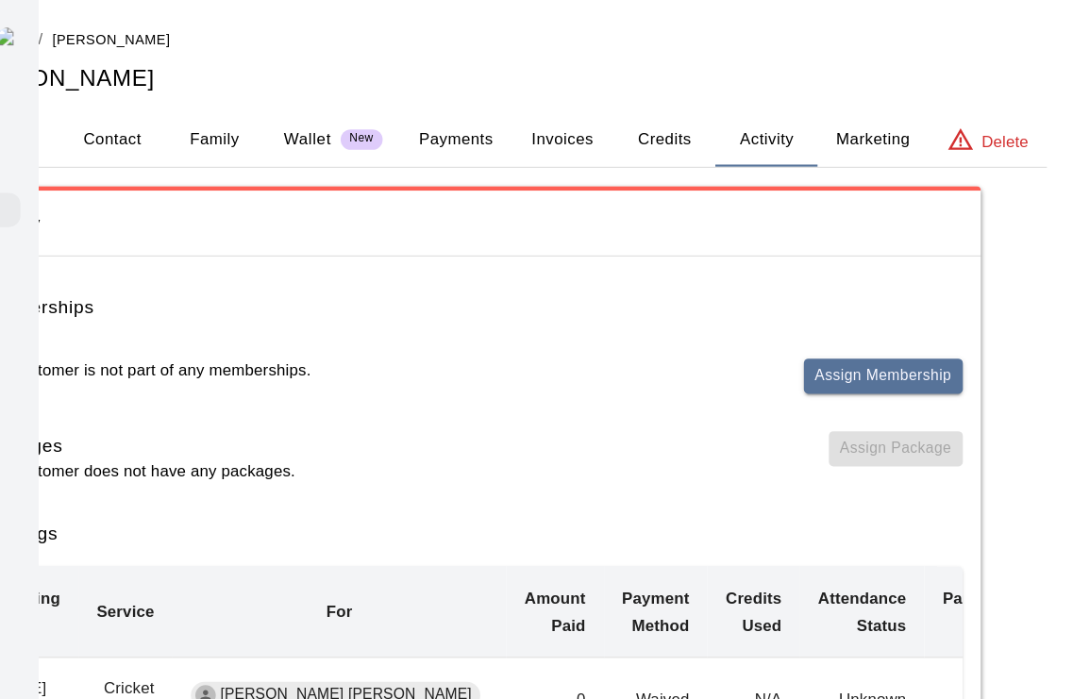
click at [848, 311] on button "Assign Membership" at bounding box center [914, 312] width 132 height 29
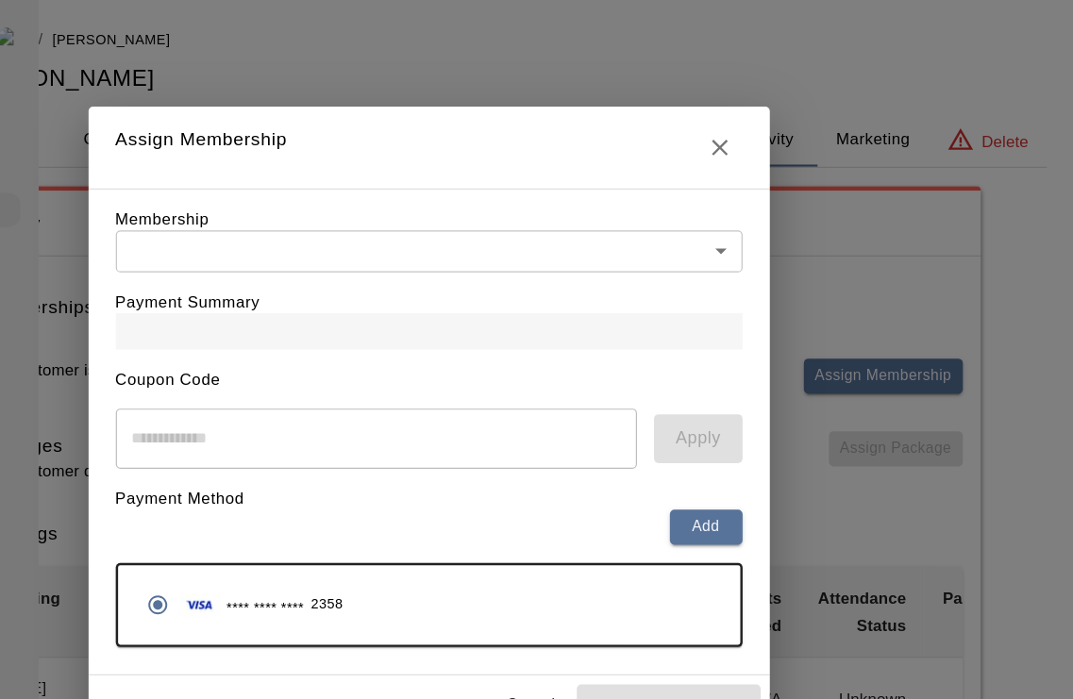
click at [591, 212] on body "Home Services Calendar Customers Marketing Retail Reports Settings Contact Us H…" at bounding box center [447, 681] width 1073 height 1363
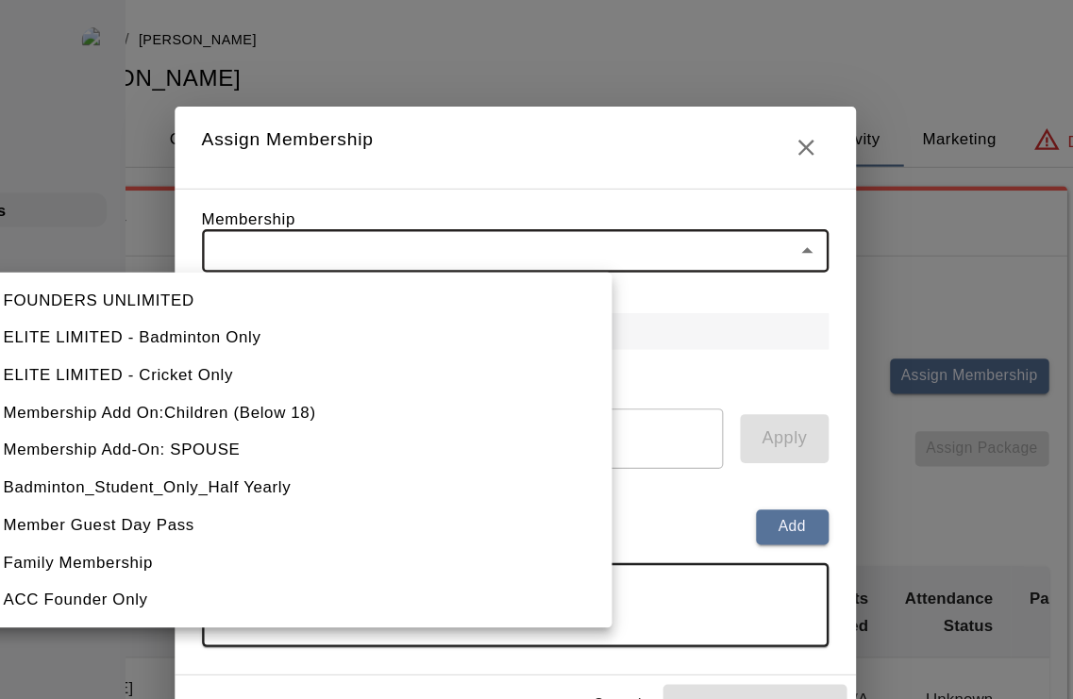
click at [137, 252] on li "FOUNDERS UNLIMITED" at bounding box center [356, 249] width 521 height 31
type input "**********"
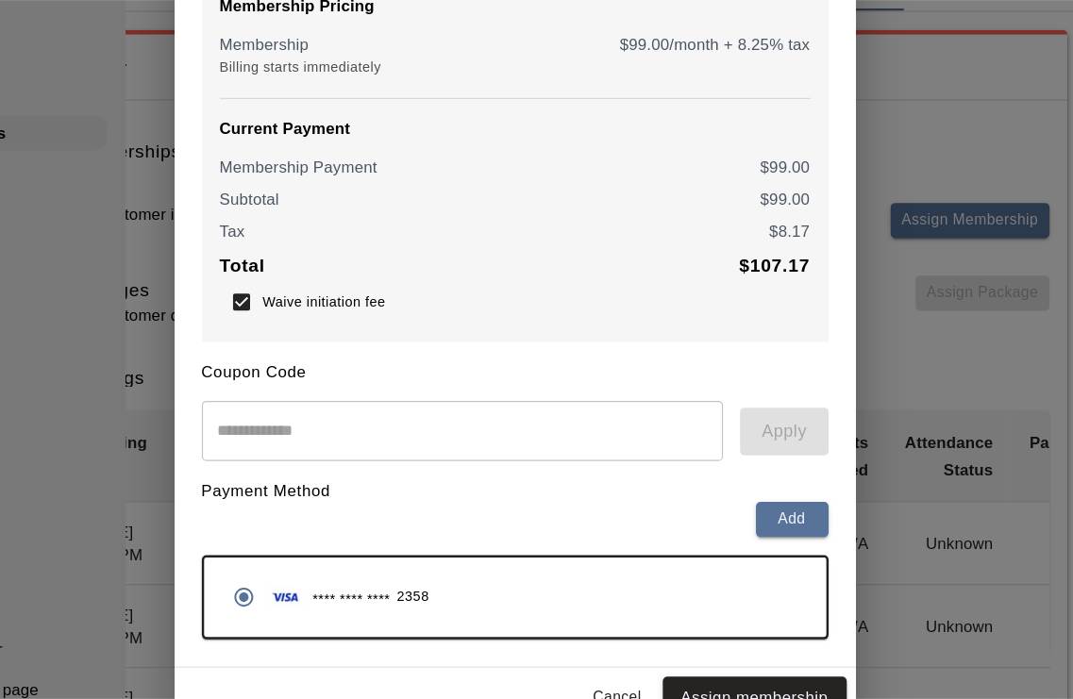
scroll to position [77, 89]
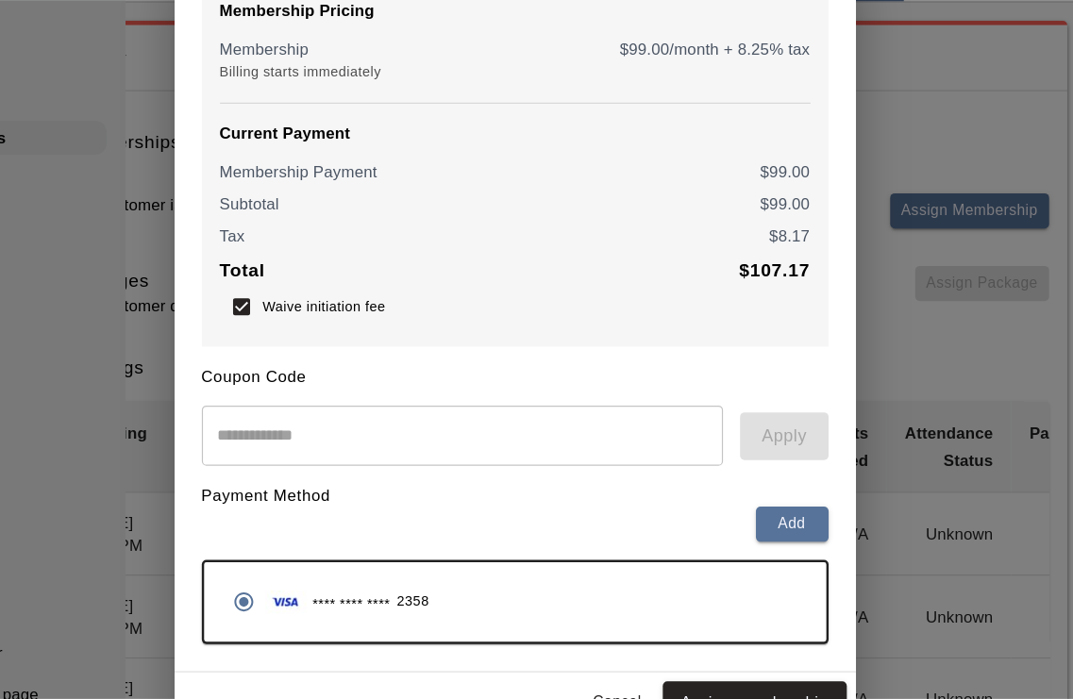
click at [659, 626] on button "Assign membership" at bounding box center [735, 643] width 153 height 35
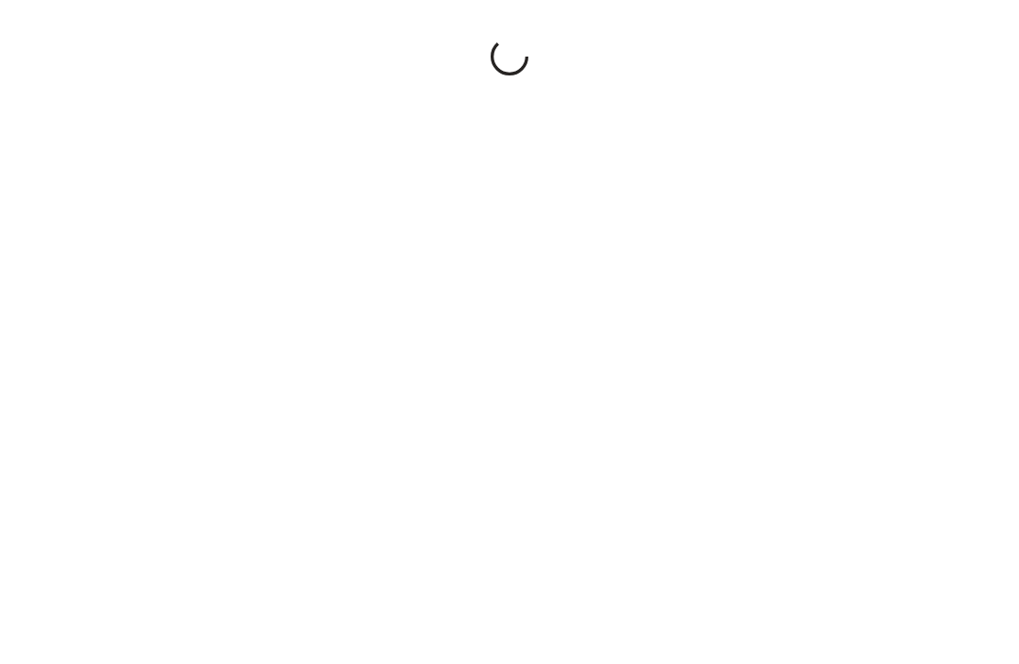
scroll to position [0, 173]
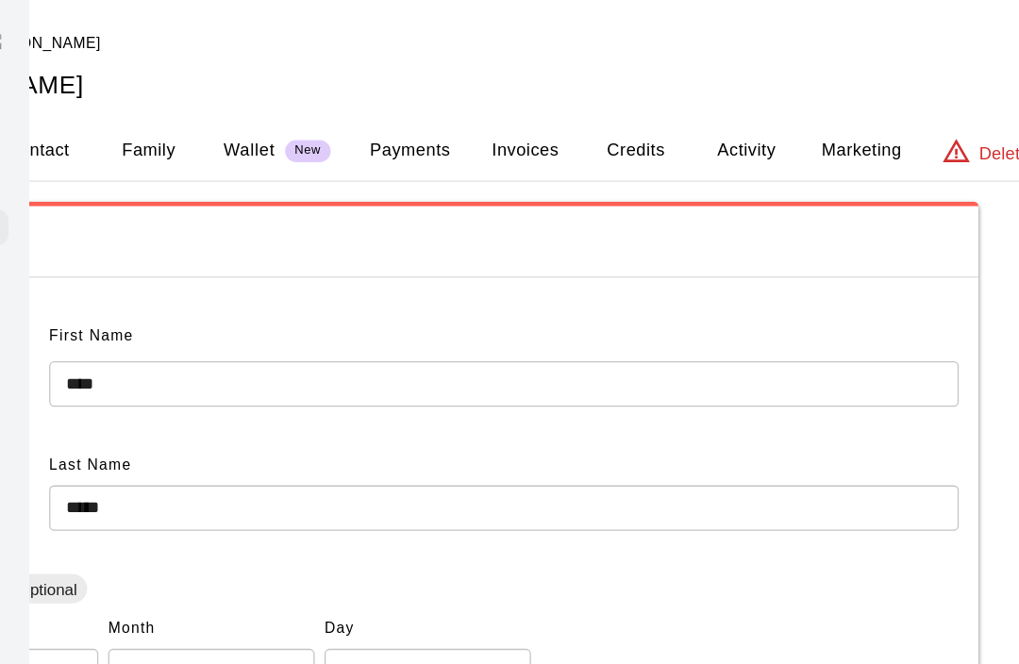
click at [721, 124] on button "Activity" at bounding box center [763, 115] width 85 height 45
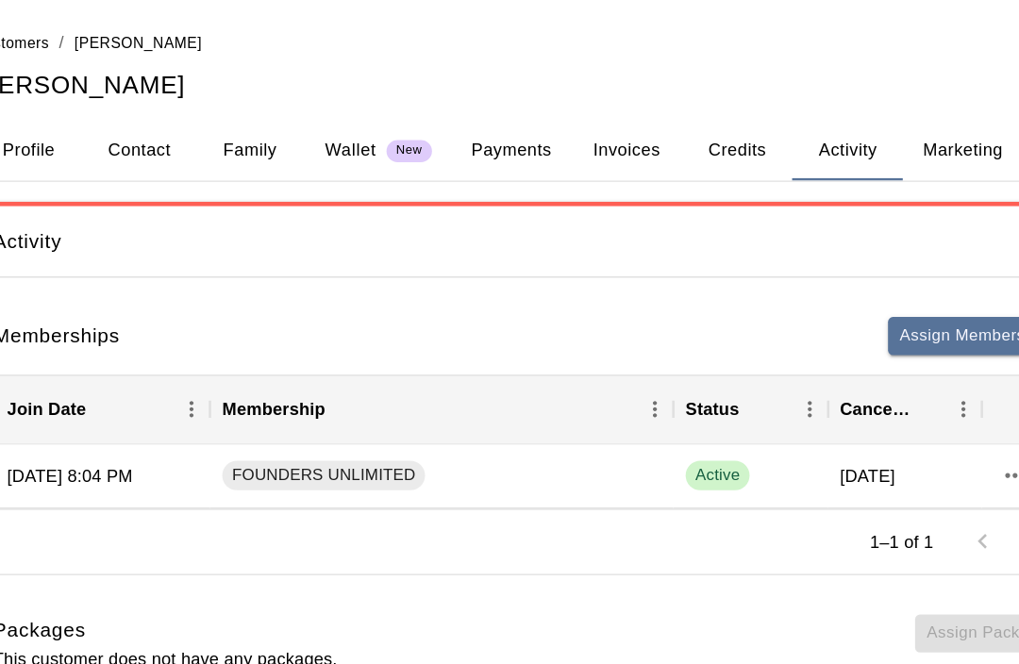
scroll to position [0, 39]
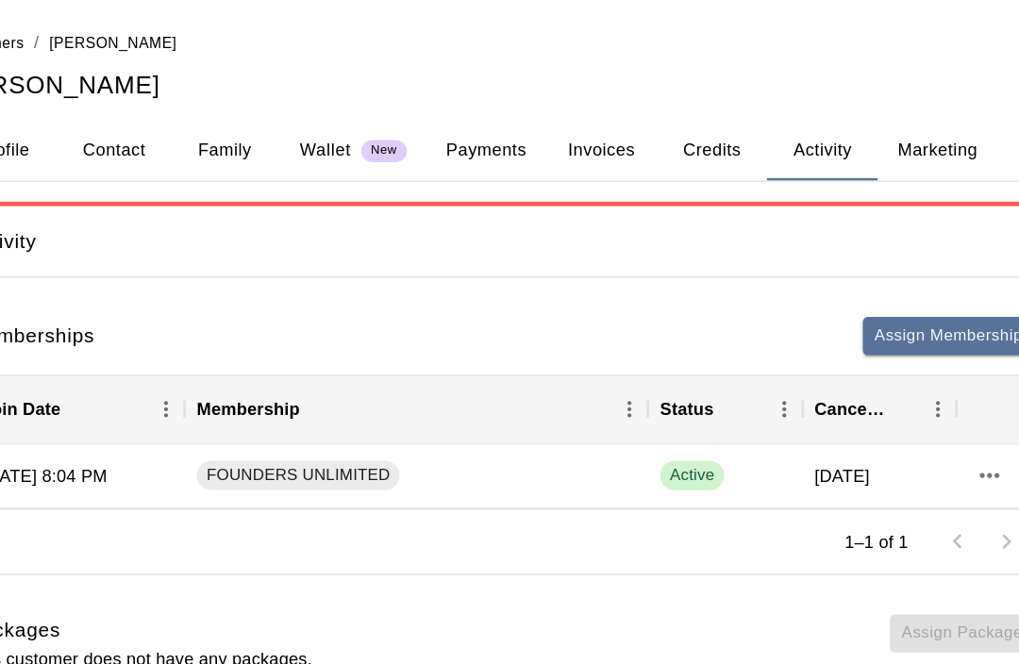
click at [898, 261] on button "Assign Membership" at bounding box center [964, 257] width 132 height 29
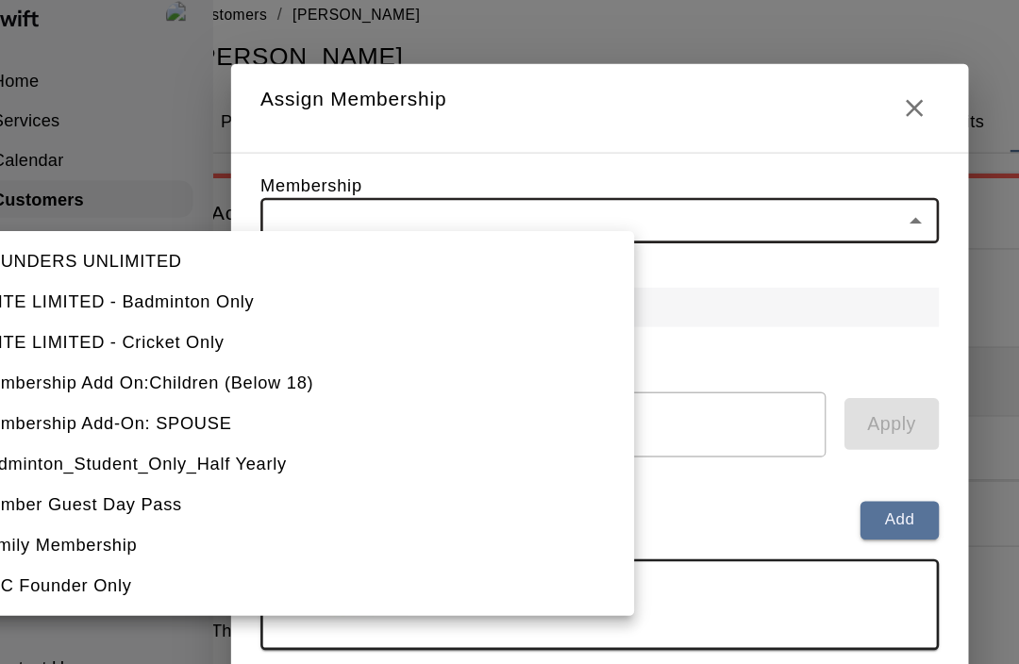
scroll to position [0, 0]
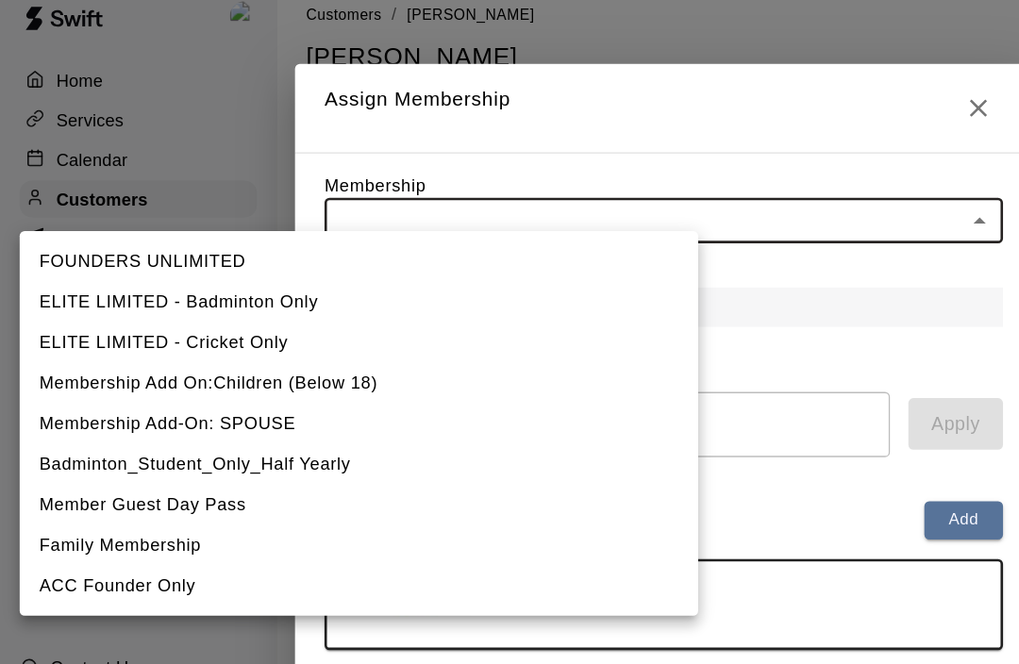
click at [272, 300] on li "Membership Add On:Children (Below 18)" at bounding box center [275, 315] width 521 height 31
type input "**********"
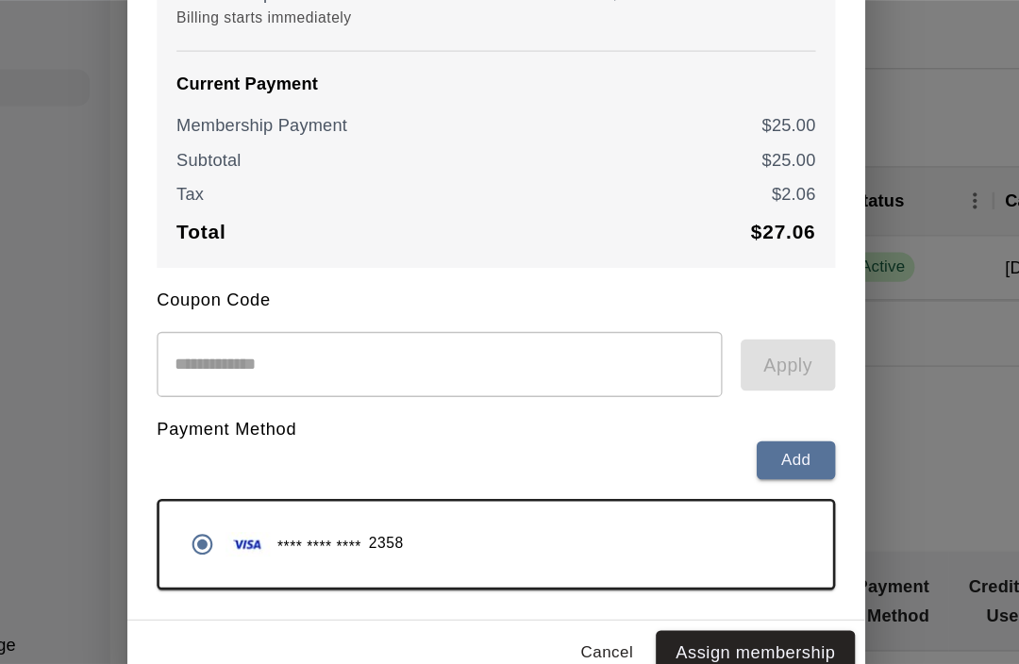
scroll to position [54, 0]
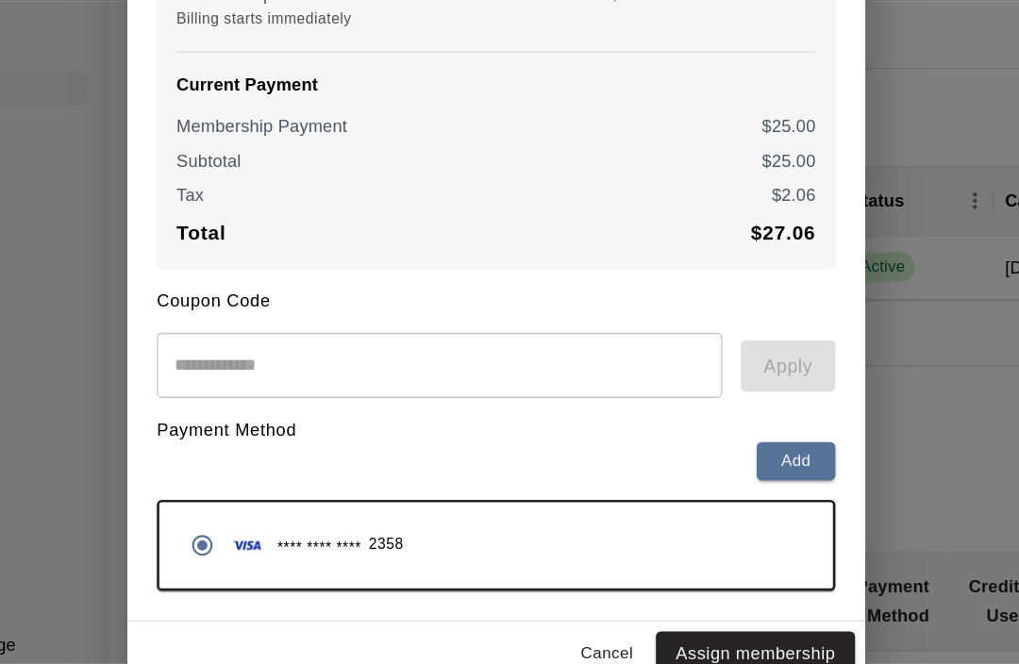
click at [632, 592] on button "Assign membership" at bounding box center [708, 609] width 153 height 35
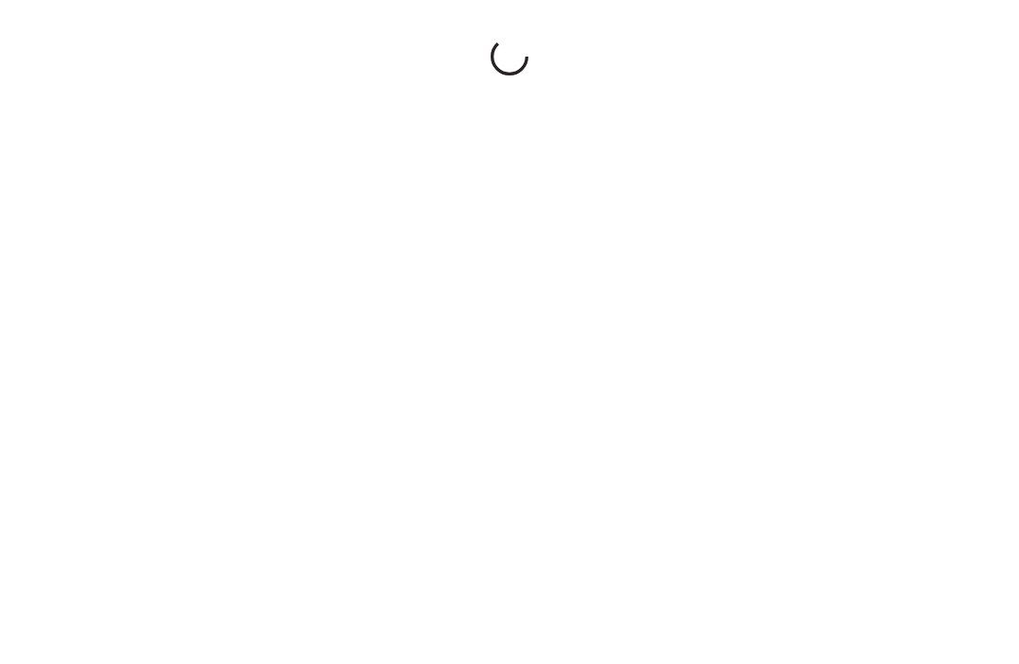
scroll to position [155, 128]
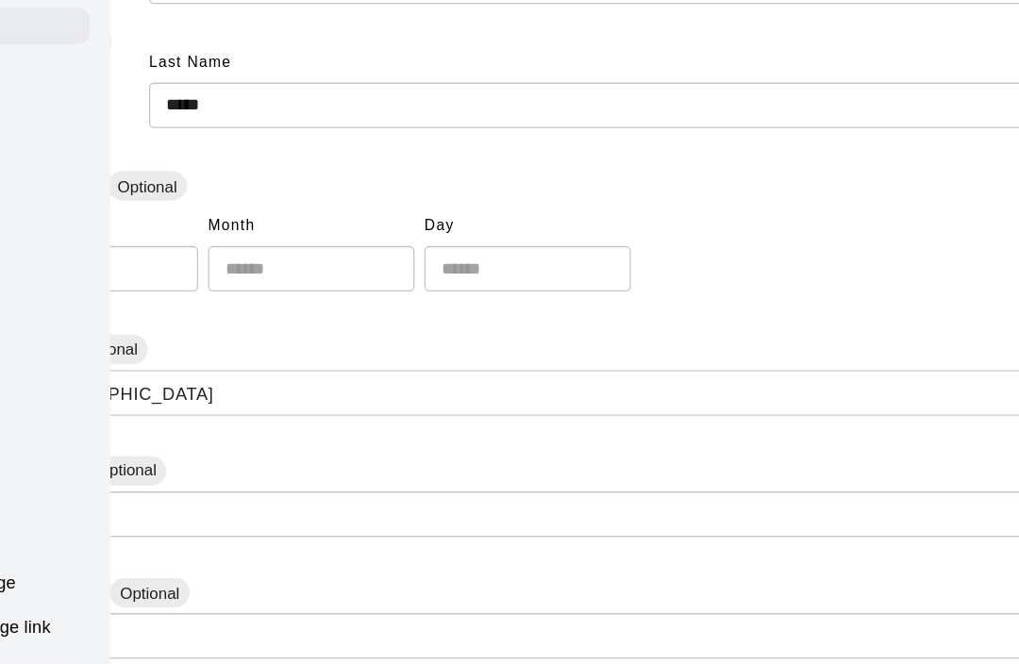
click at [211, 244] on div "First Name **** ​ Last Name ***** ​" at bounding box center [531, 186] width 819 height 194
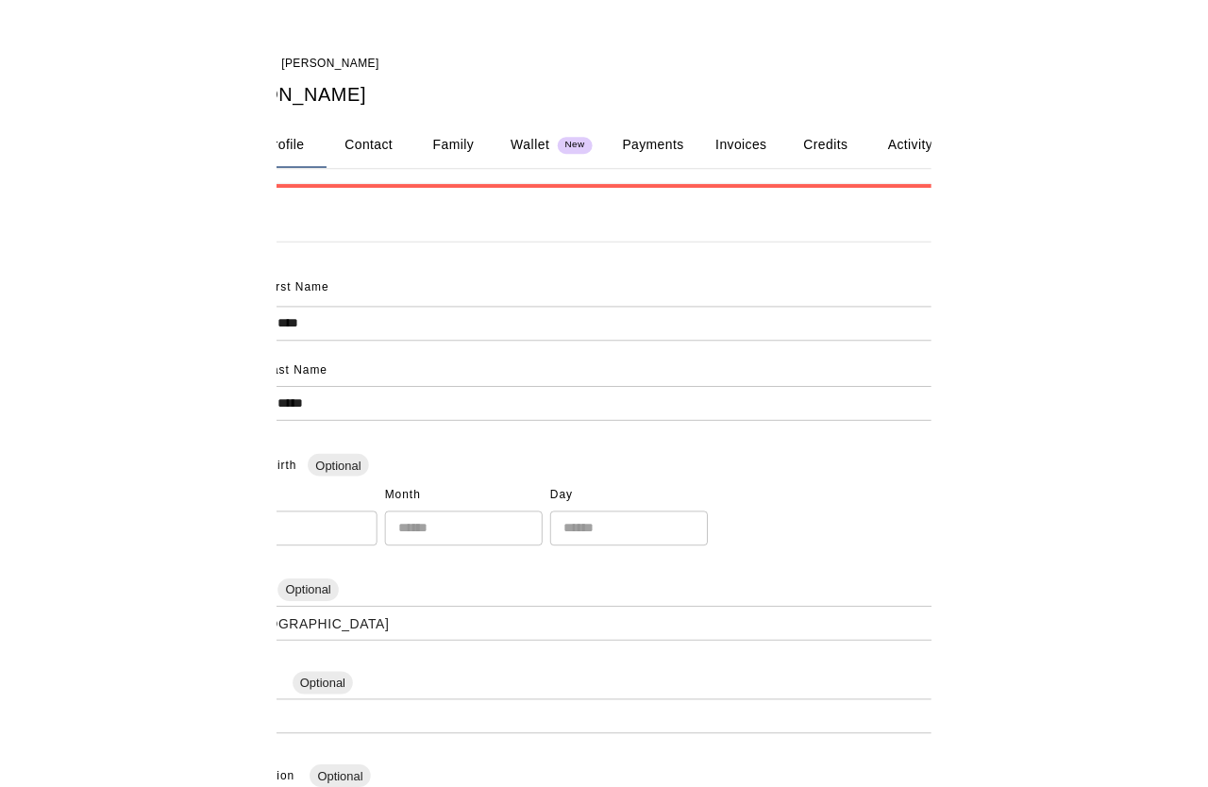
scroll to position [0, 0]
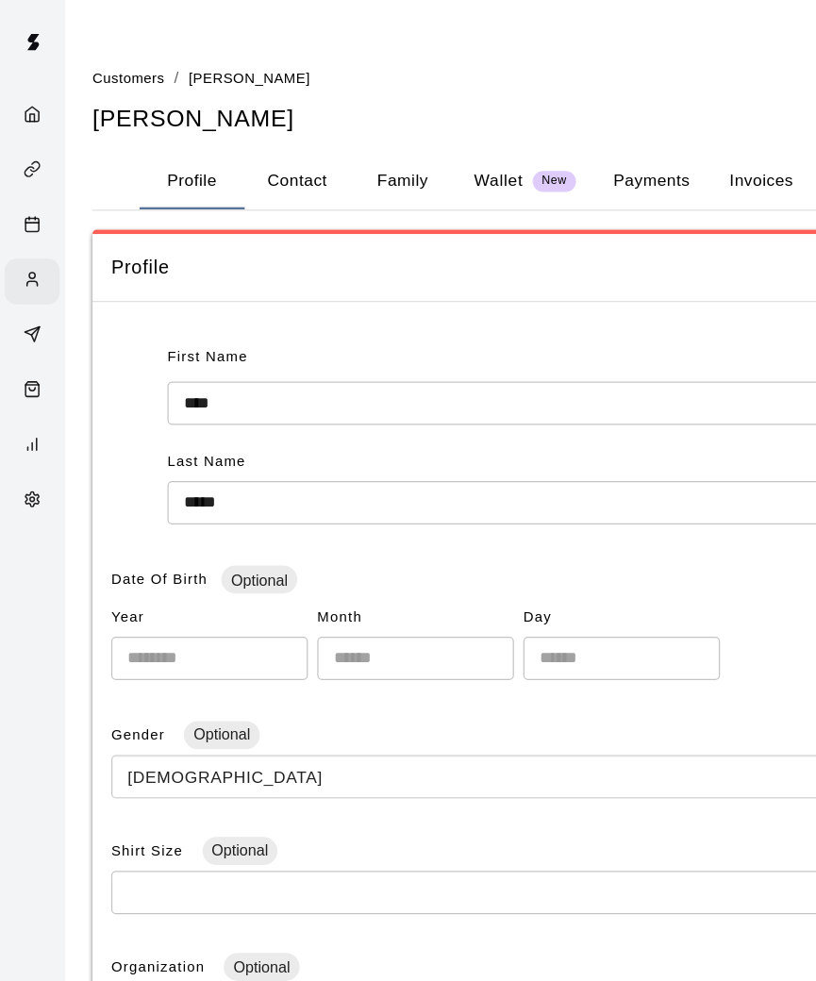
click at [32, 95] on icon "Home" at bounding box center [26, 92] width 14 height 14
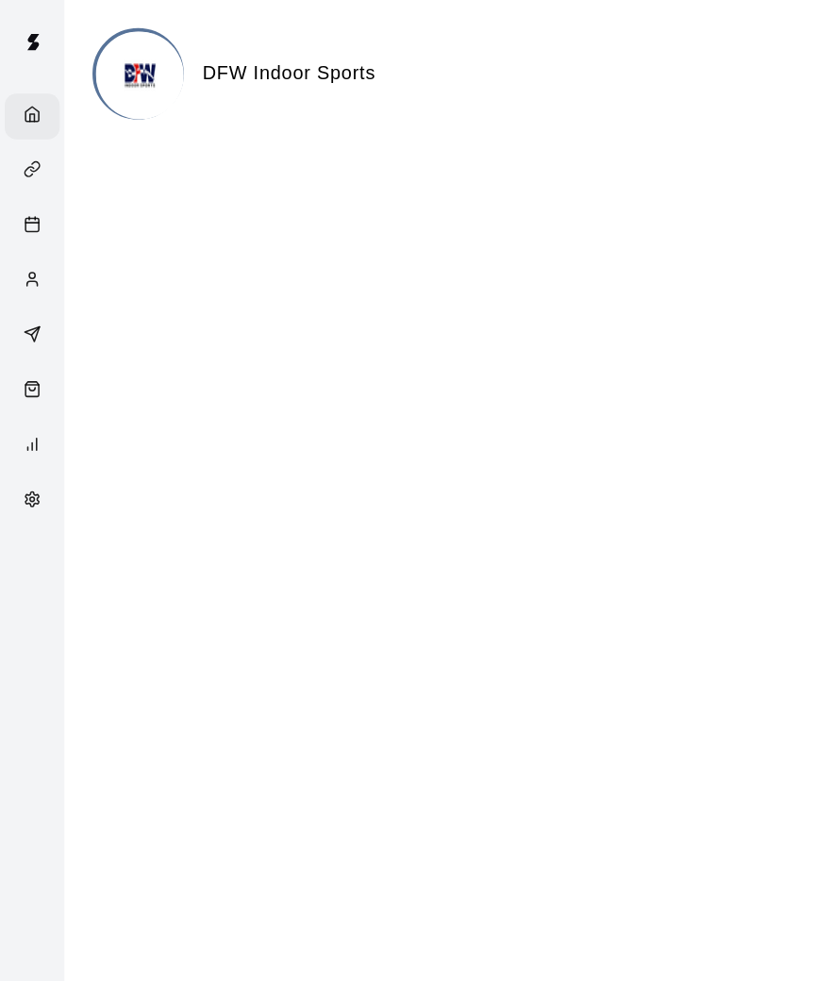
click at [25, 225] on circle "Customers" at bounding box center [26, 222] width 5 height 5
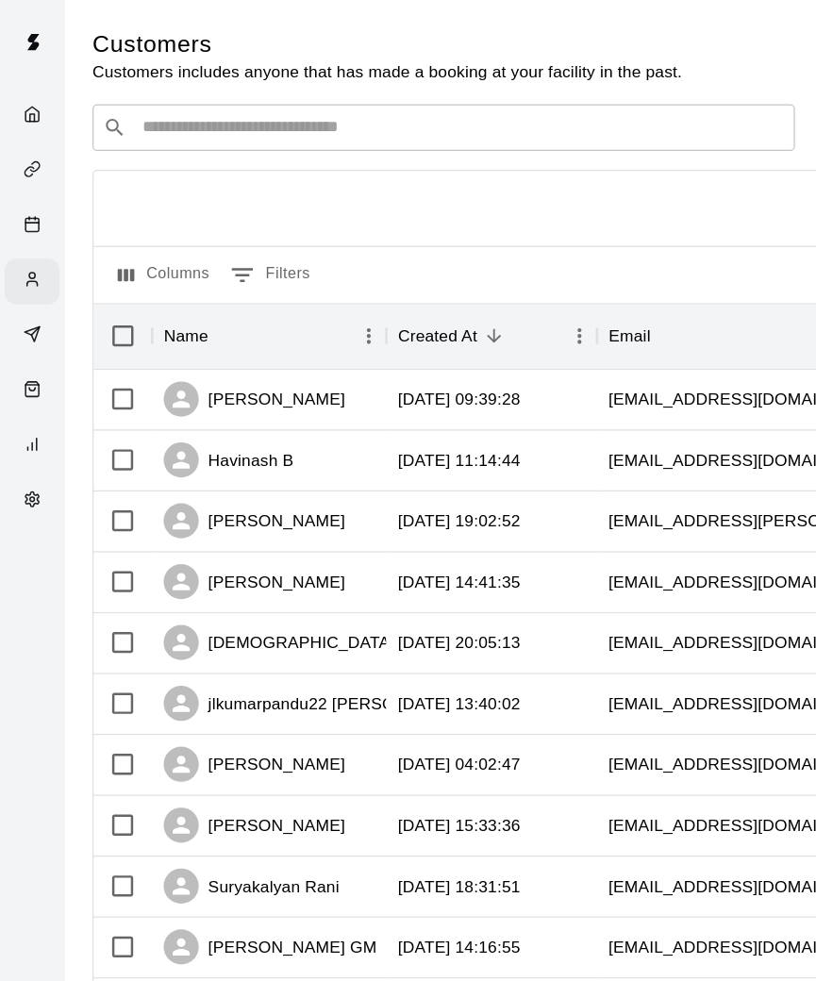
click at [436, 97] on input "Search customers by name or email" at bounding box center [370, 102] width 523 height 19
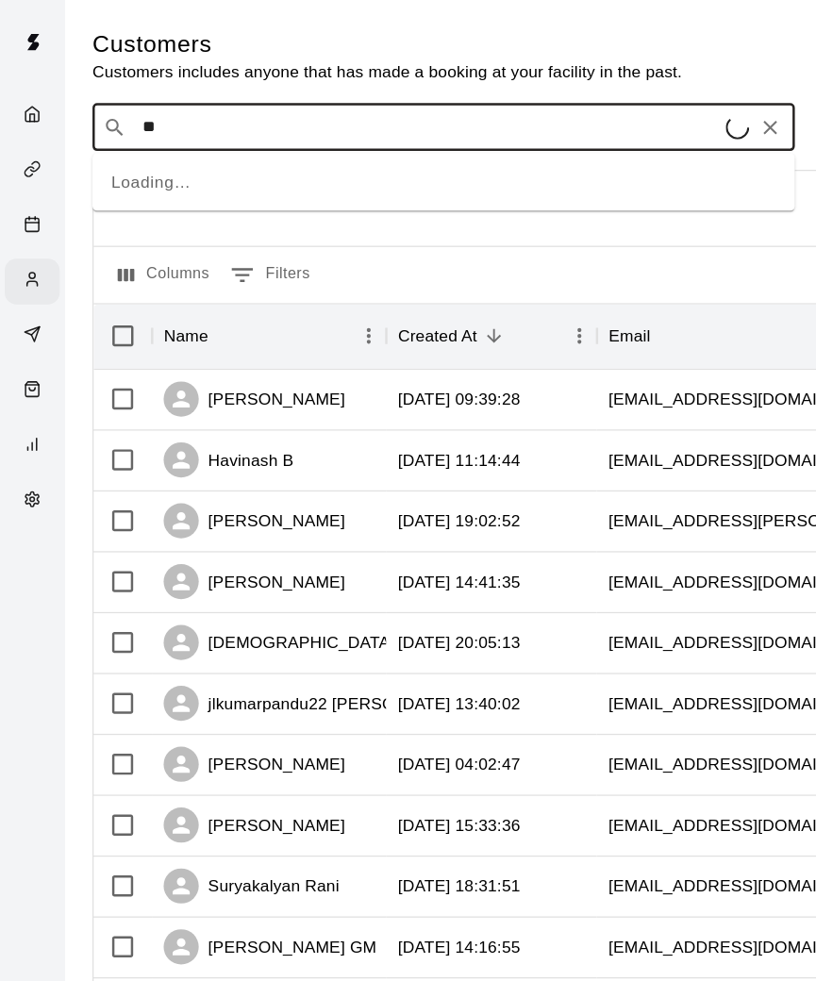
type input "***"
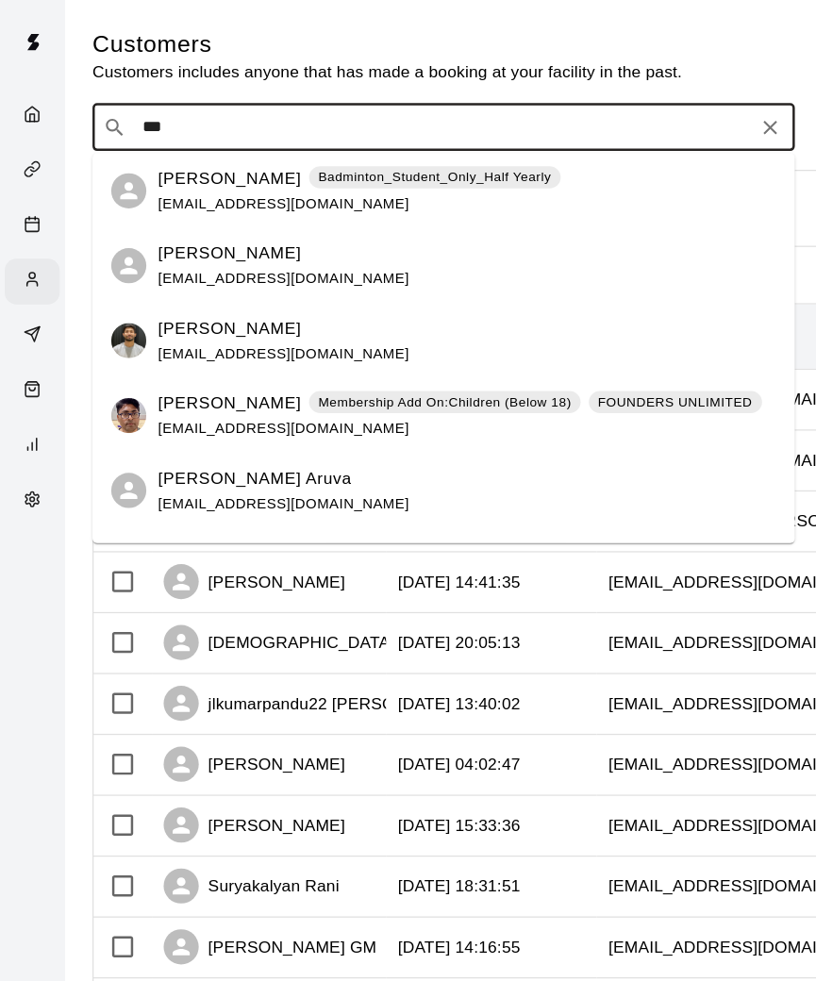
click at [182, 332] on p "[PERSON_NAME]" at bounding box center [184, 325] width 115 height 20
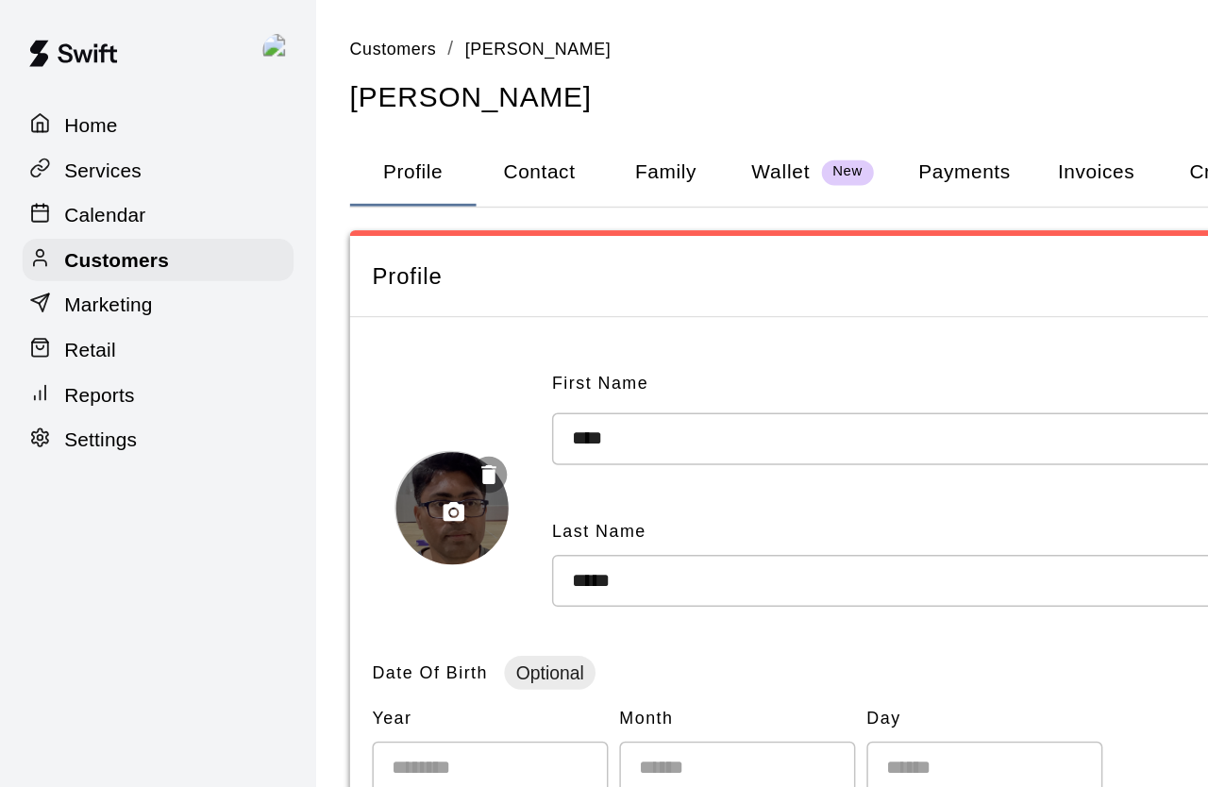
click at [310, 353] on icon "button" at bounding box center [304, 344] width 17 height 17
click at [310, 339] on icon "button" at bounding box center [304, 344] width 17 height 17
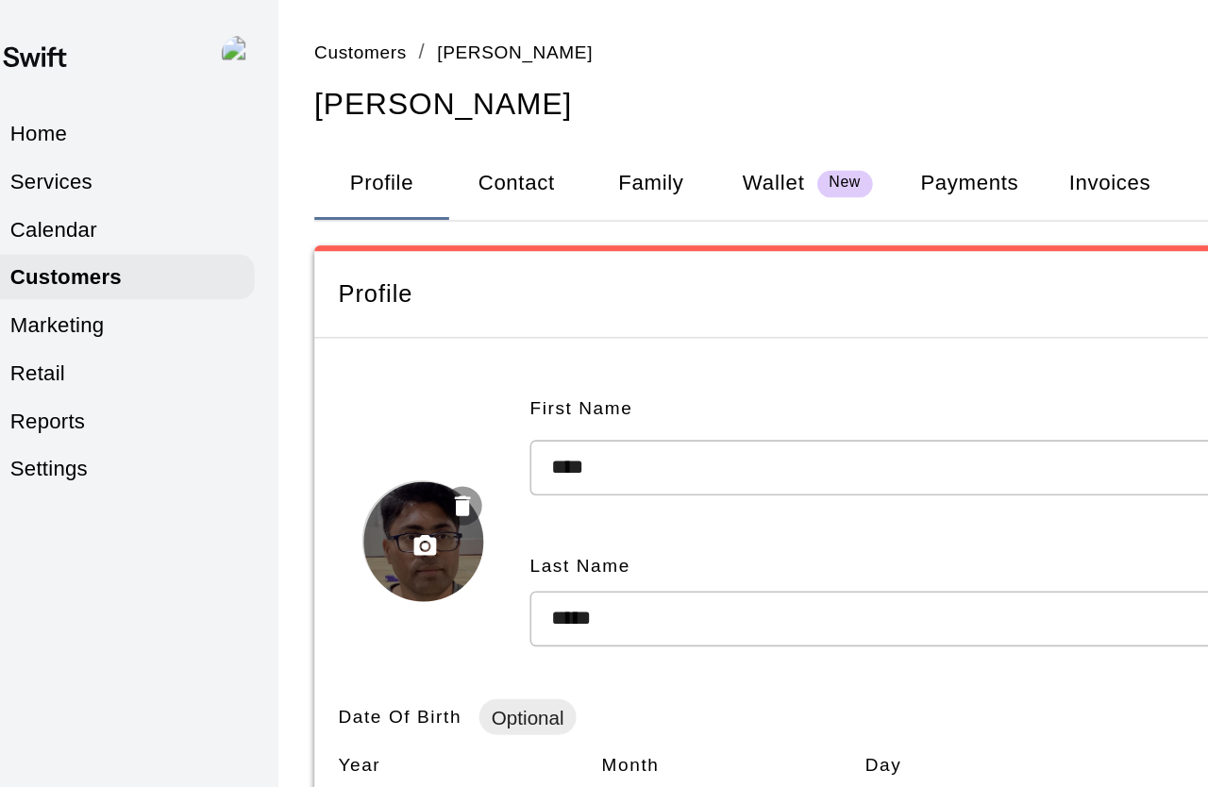
click at [324, 318] on icon "button" at bounding box center [329, 318] width 10 height 13
click at [289, 336] on button "button" at bounding box center [305, 344] width 32 height 32
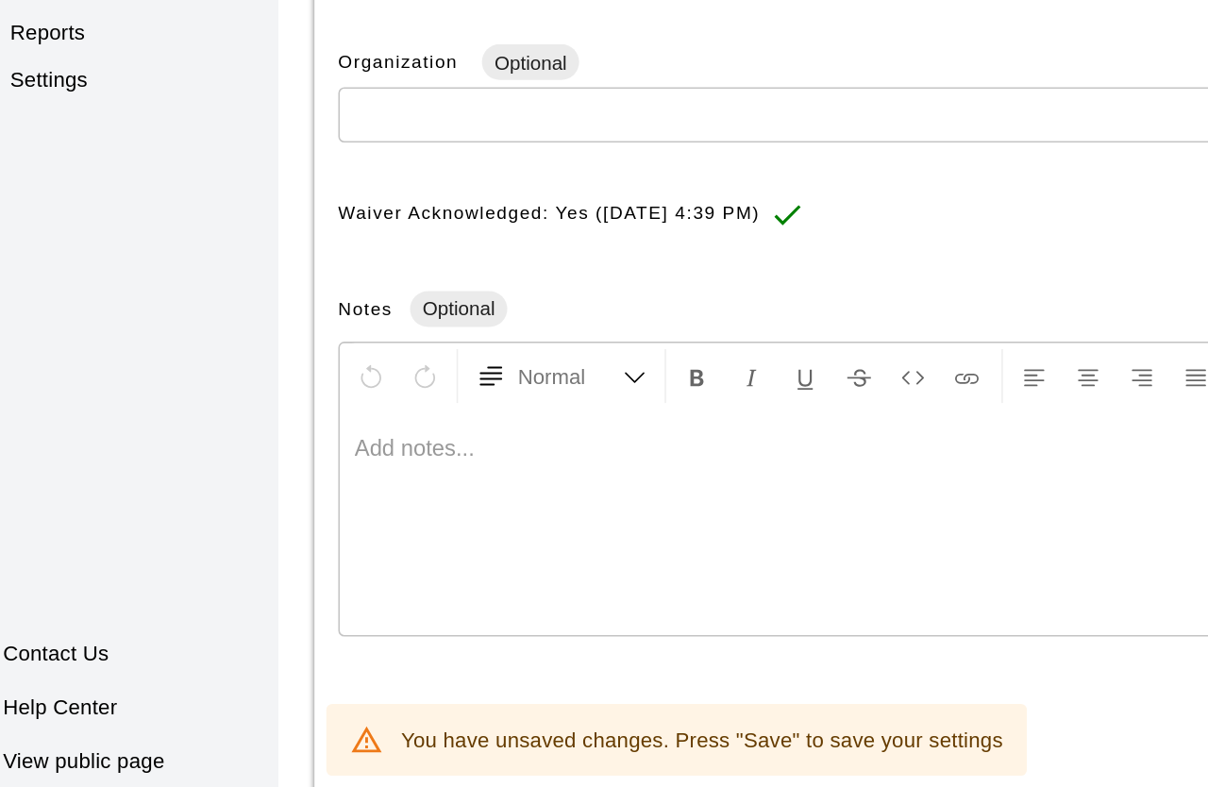
scroll to position [498, 0]
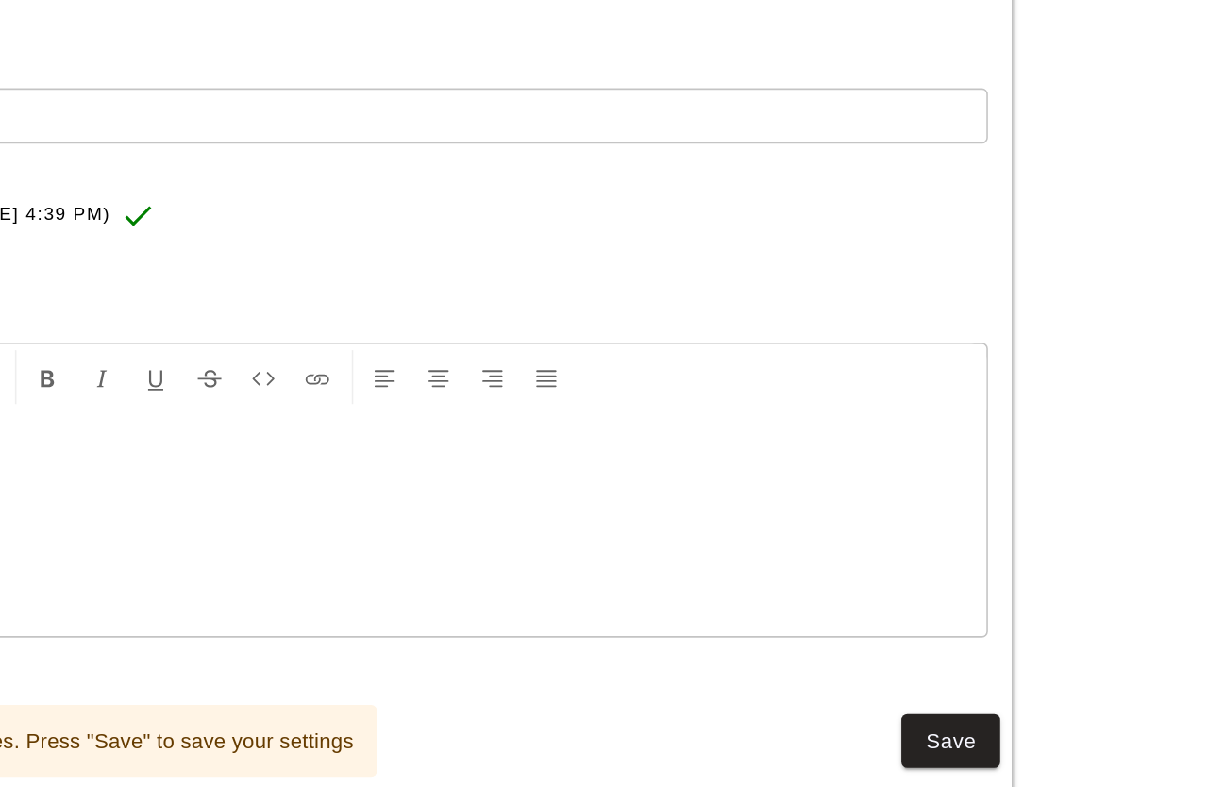
click at [1014, 663] on button "Save" at bounding box center [1045, 711] width 62 height 35
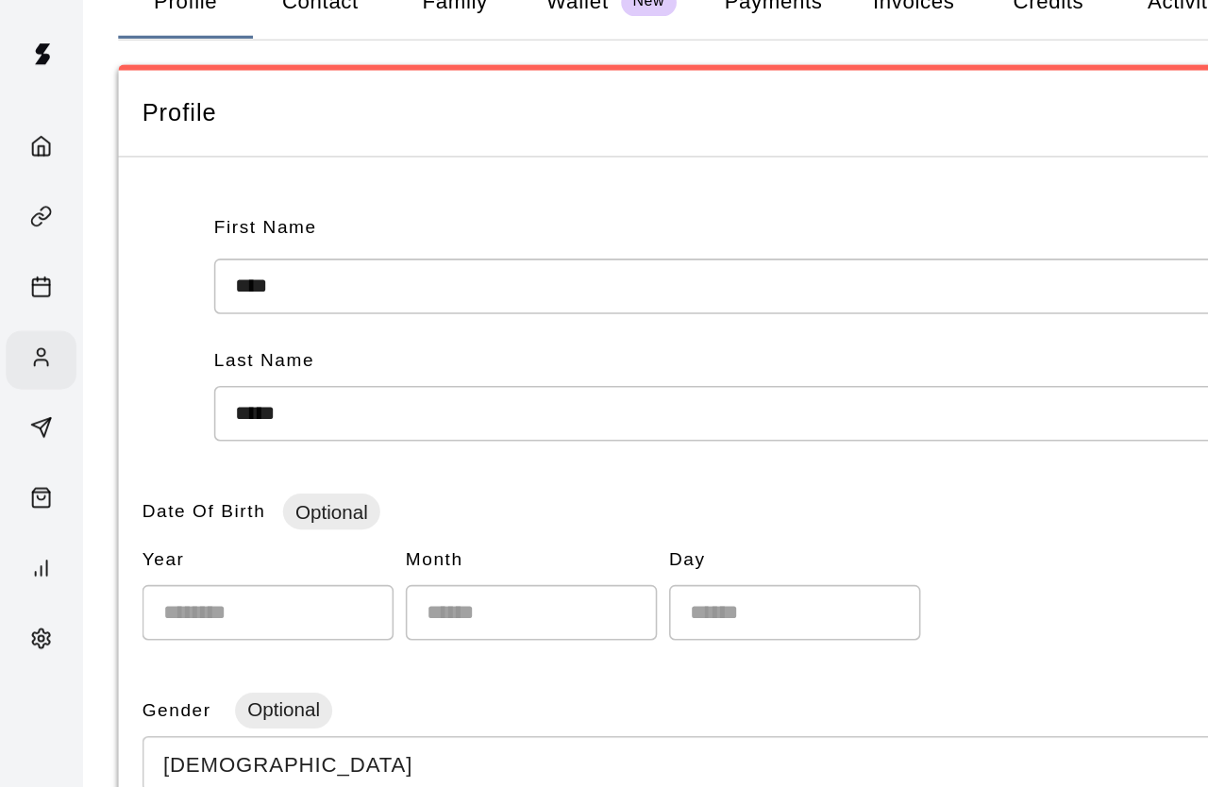
scroll to position [0, 0]
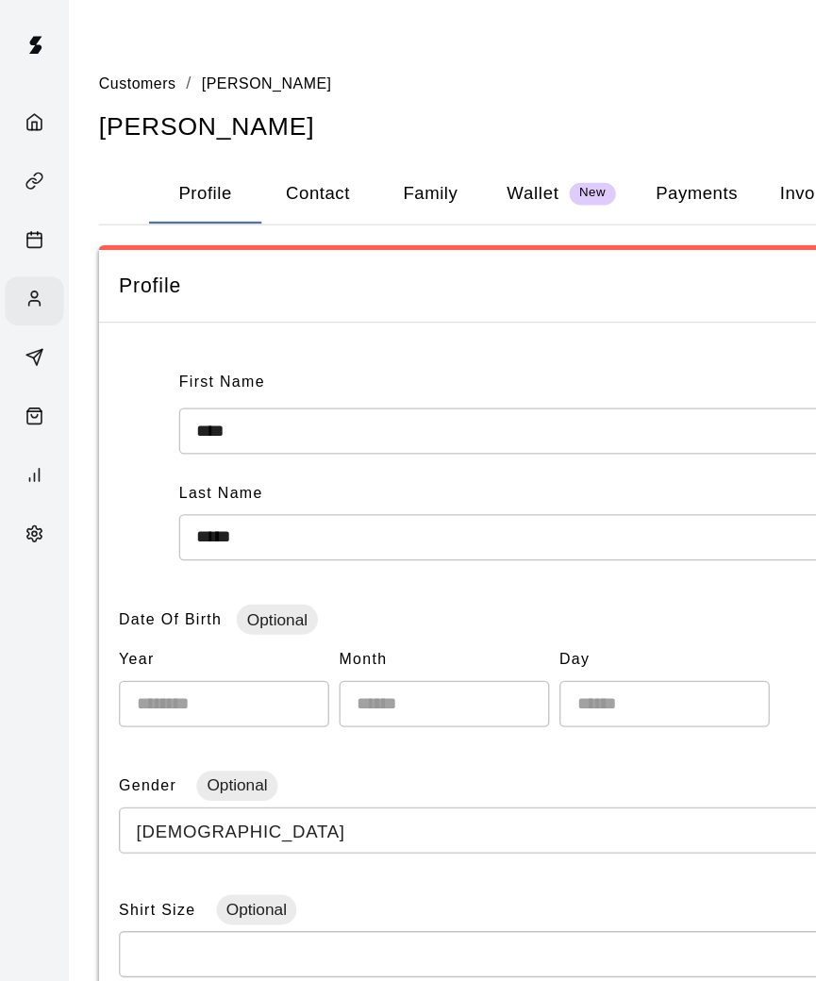
click at [22, 91] on icon "Home" at bounding box center [26, 92] width 10 height 12
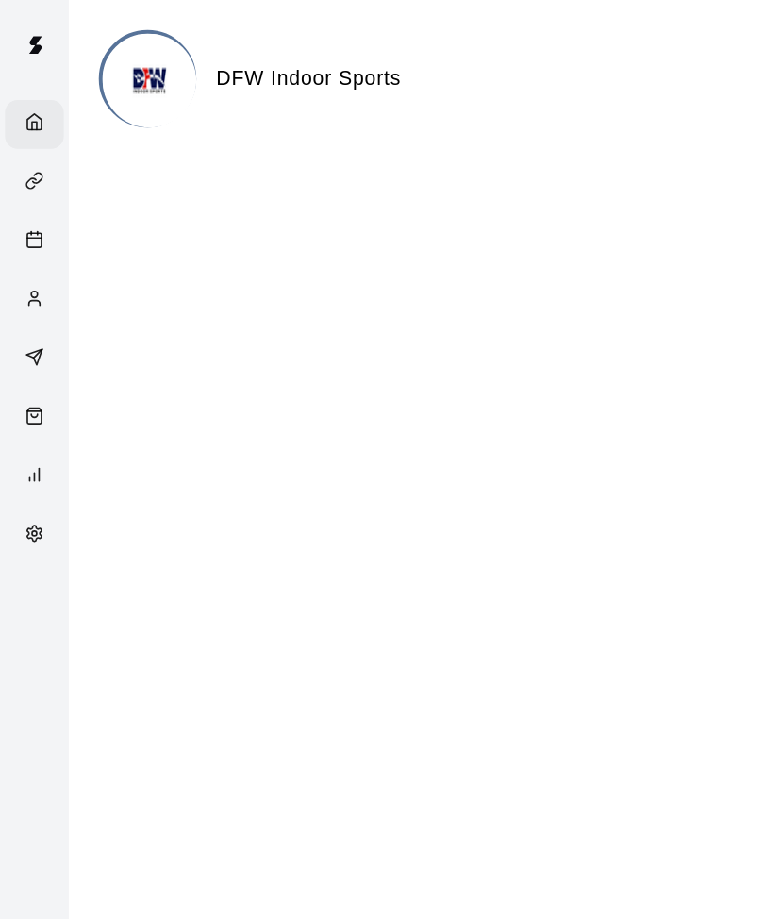
click at [30, 227] on icon "Customers" at bounding box center [26, 225] width 14 height 14
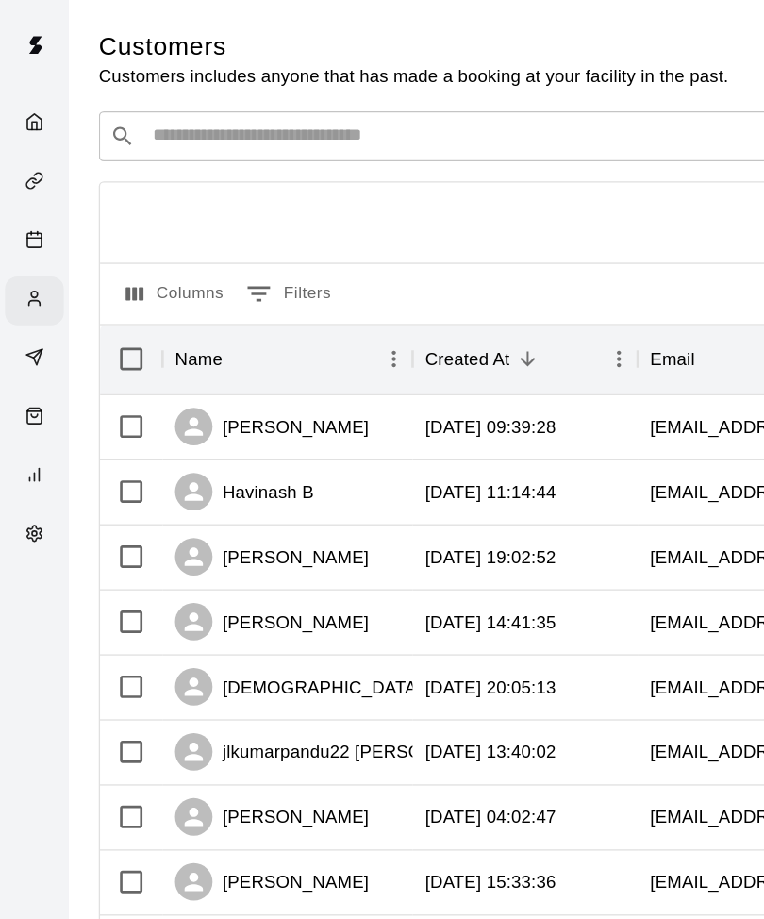
click at [435, 101] on input "Search customers by name or email" at bounding box center [370, 102] width 523 height 19
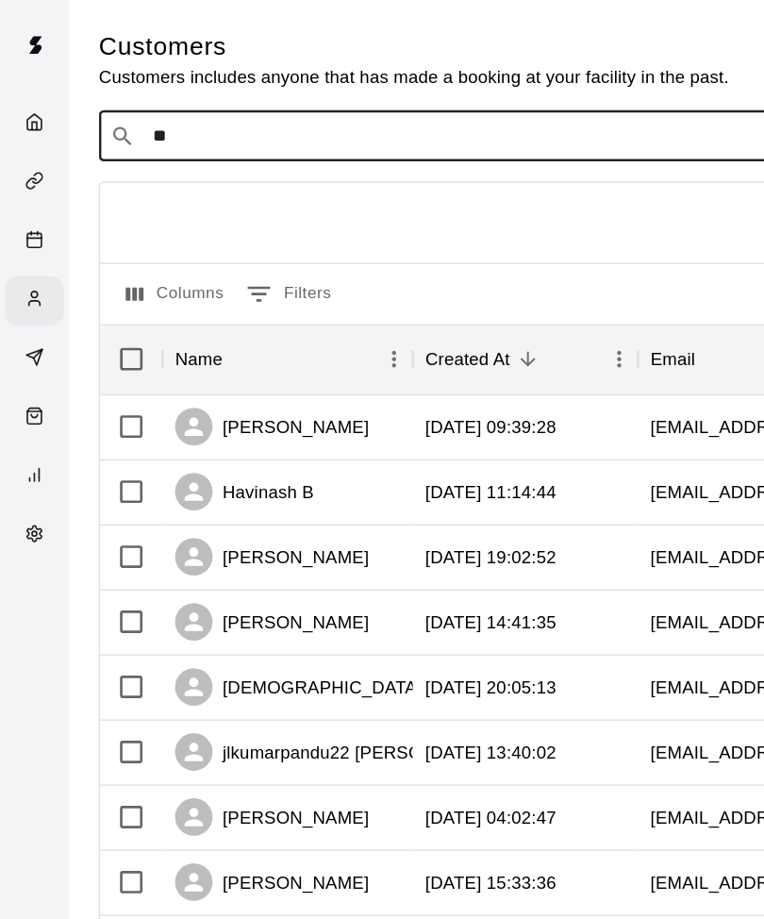
type input "*"
type input "***"
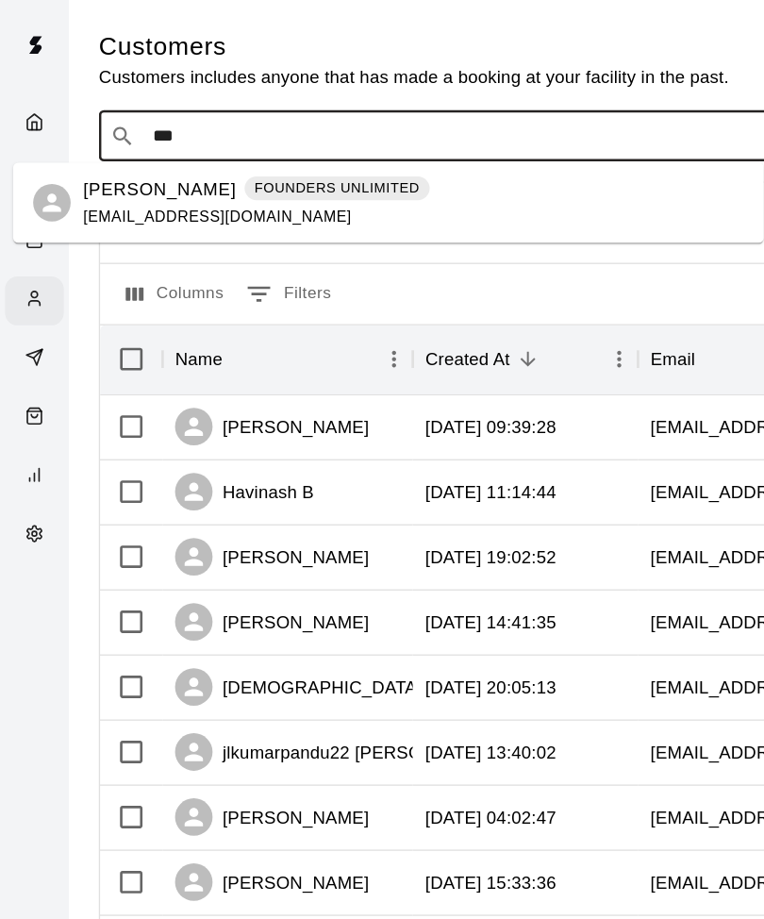
click at [162, 155] on div "[PERSON_NAME] FOUNDERS UNLIMITED [EMAIL_ADDRESS][DOMAIN_NAME]" at bounding box center [193, 153] width 261 height 41
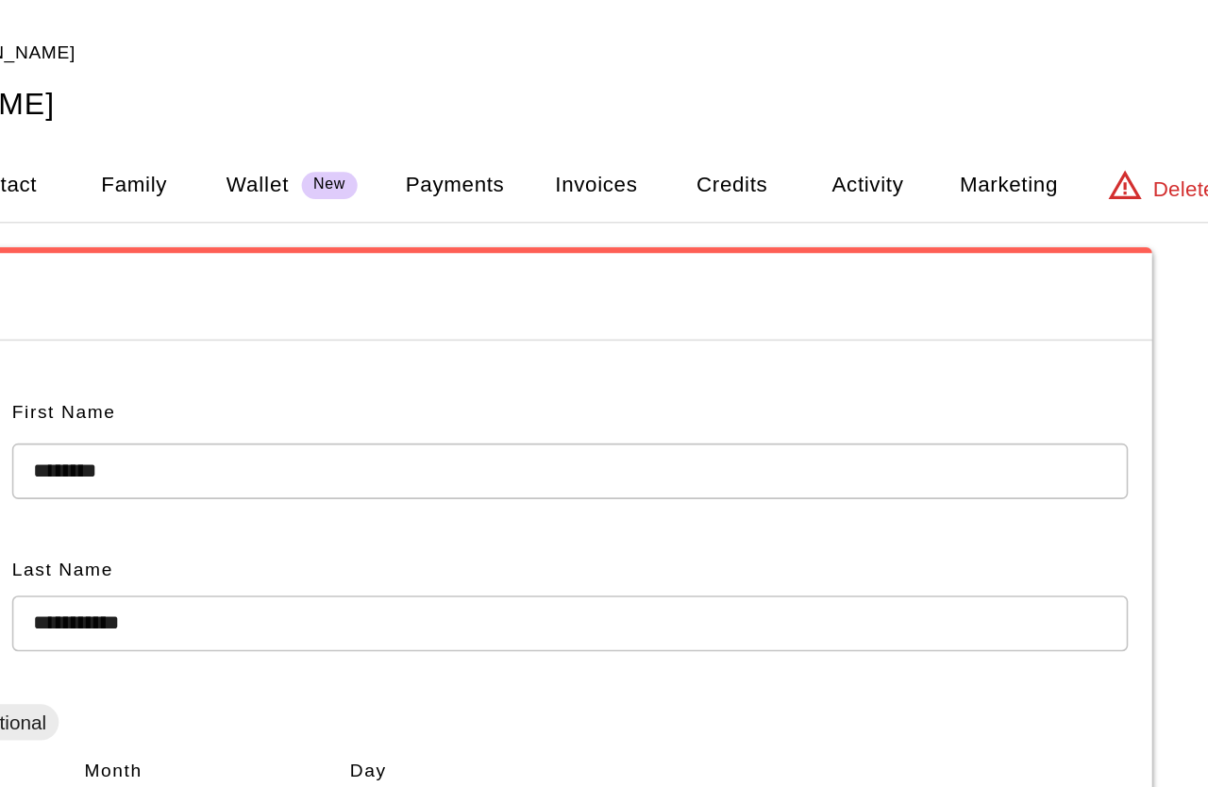
click at [948, 119] on button "Marketing" at bounding box center [994, 115] width 92 height 45
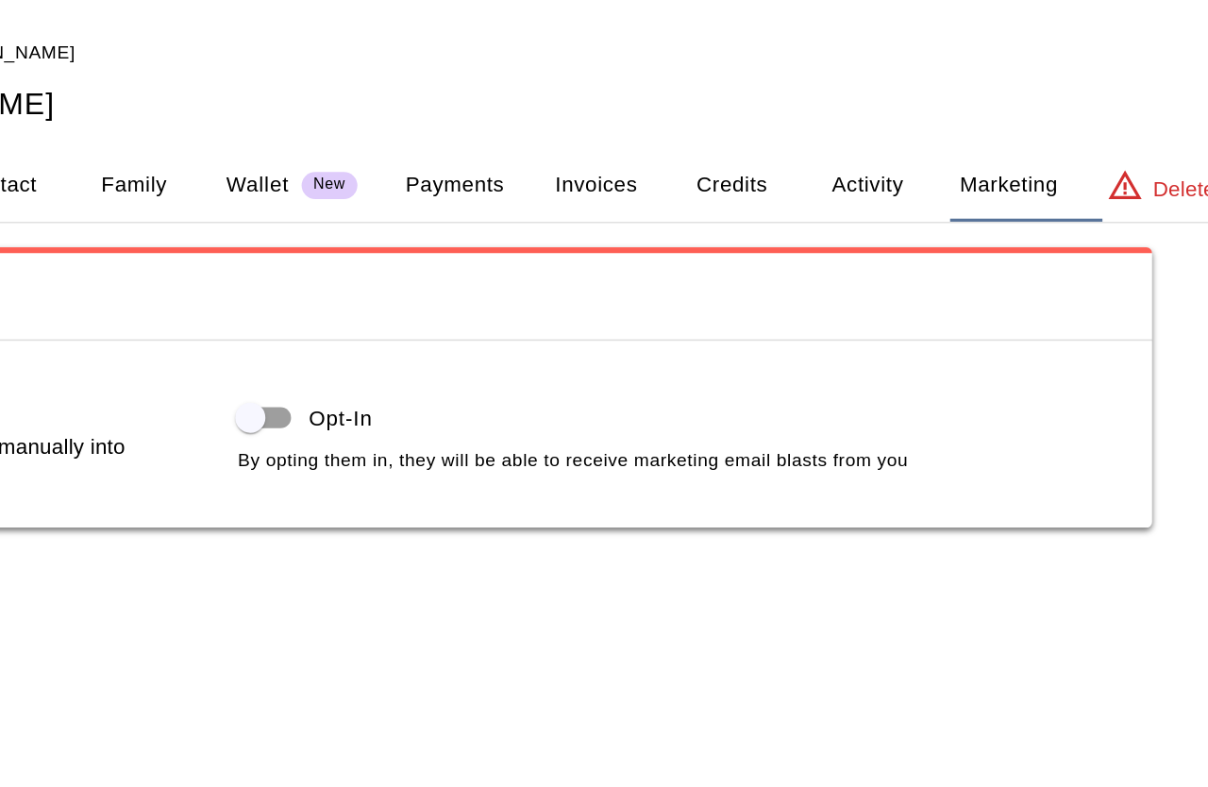
click at [863, 118] on button "Activity" at bounding box center [905, 115] width 85 height 45
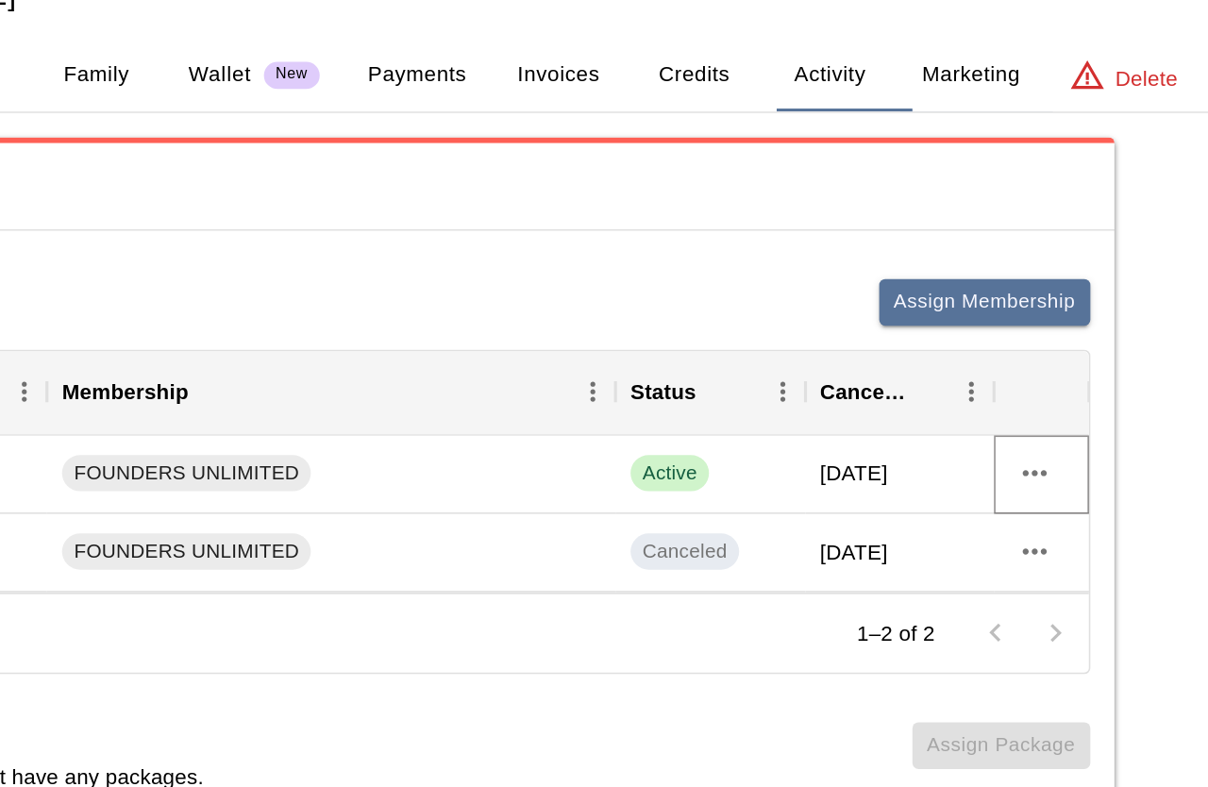
click at [1018, 354] on icon "more actions" at bounding box center [1034, 365] width 23 height 23
click at [649, 295] on div at bounding box center [604, 393] width 1208 height 787
click at [1018, 363] on icon "more actions" at bounding box center [1033, 365] width 15 height 4
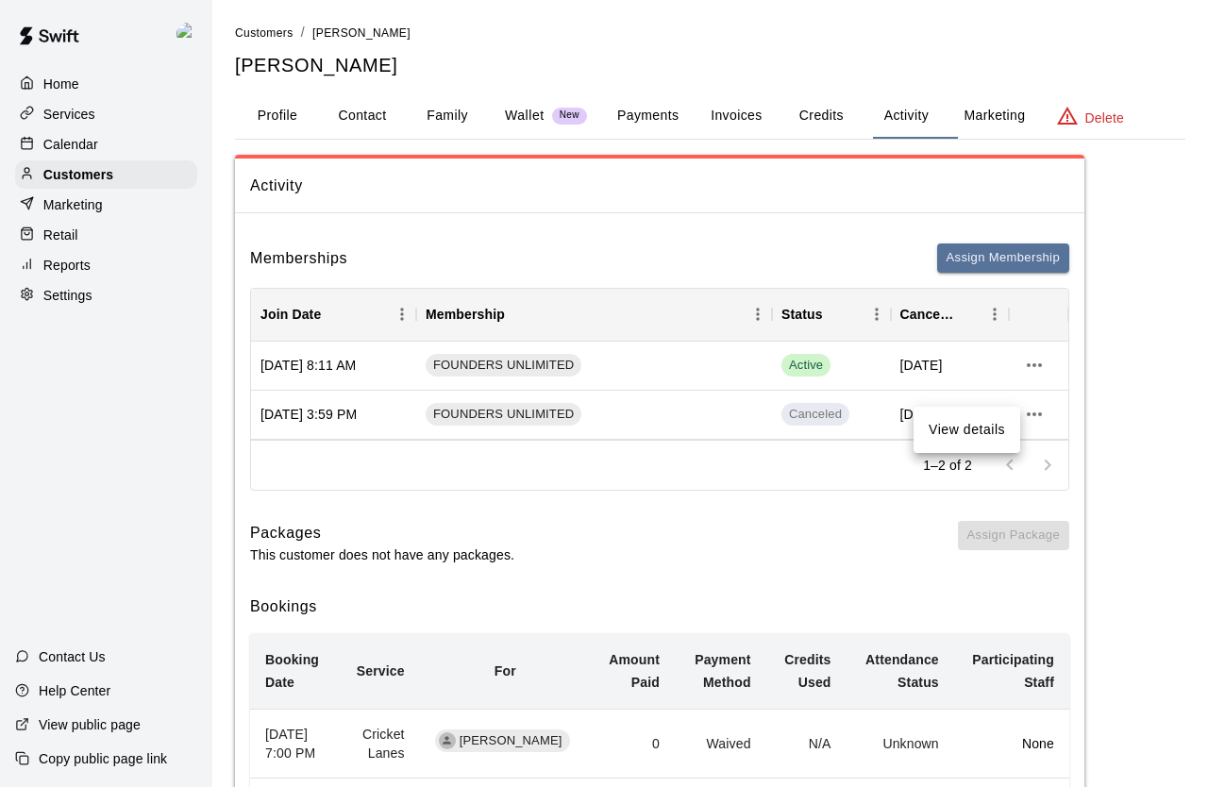
click at [1018, 370] on div at bounding box center [604, 393] width 1208 height 787
click at [1018, 364] on button "more actions" at bounding box center [1034, 365] width 32 height 32
click at [1018, 411] on li "View details" at bounding box center [1071, 405] width 107 height 31
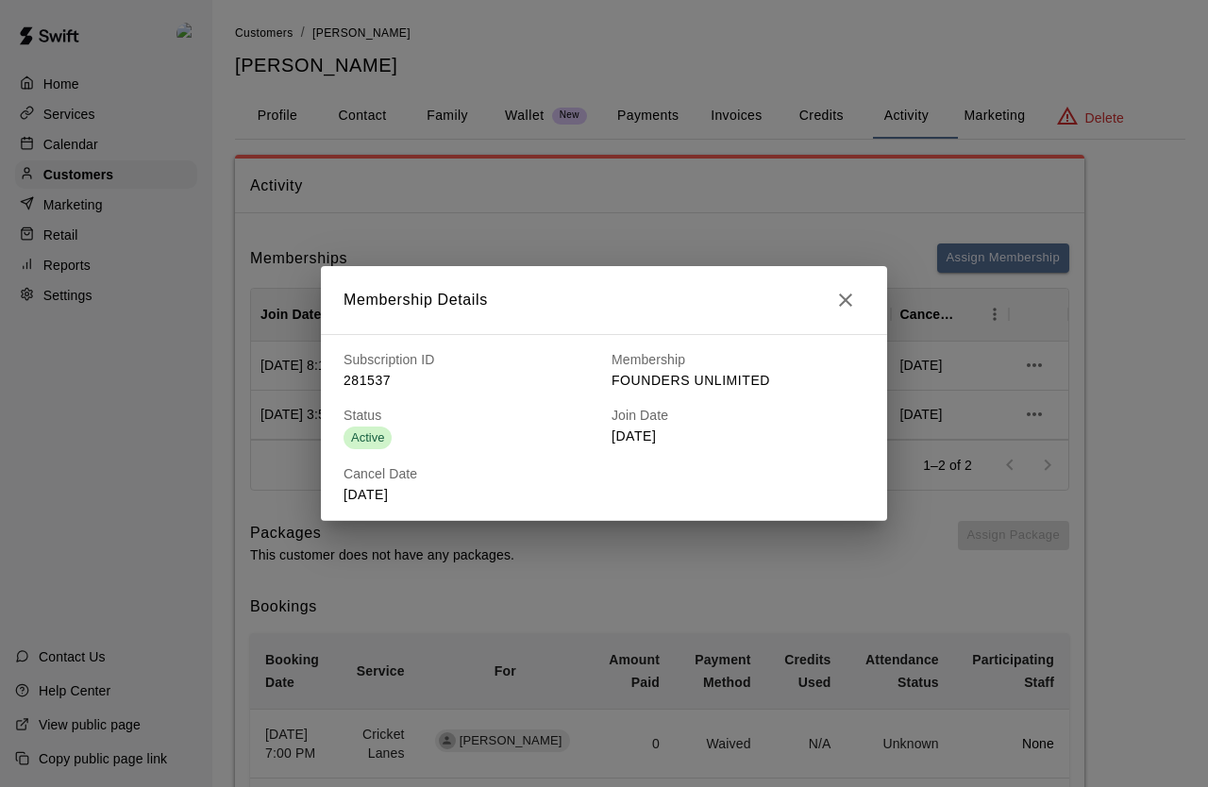
click at [849, 293] on icon "button" at bounding box center [845, 299] width 13 height 13
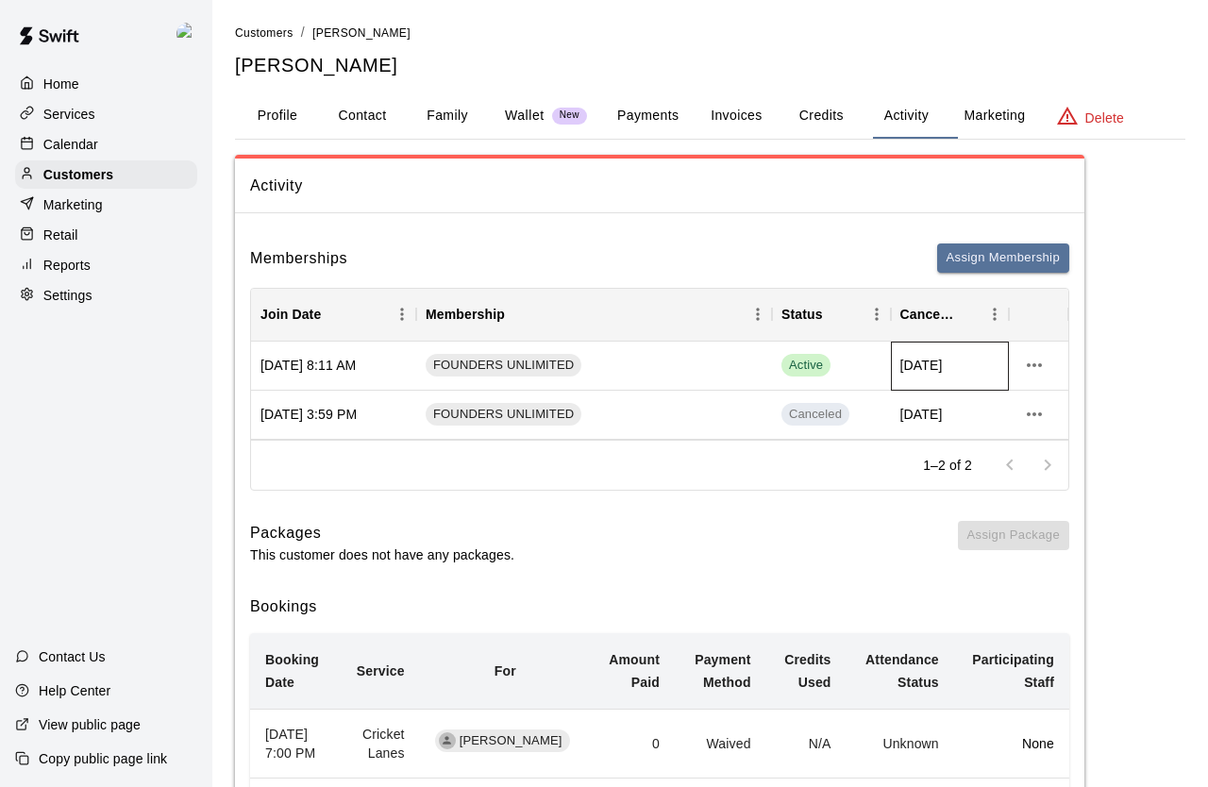
click at [923, 361] on span "[DATE]" at bounding box center [921, 365] width 42 height 19
click at [654, 370] on div "FOUNDERS UNLIMITED" at bounding box center [594, 366] width 356 height 49
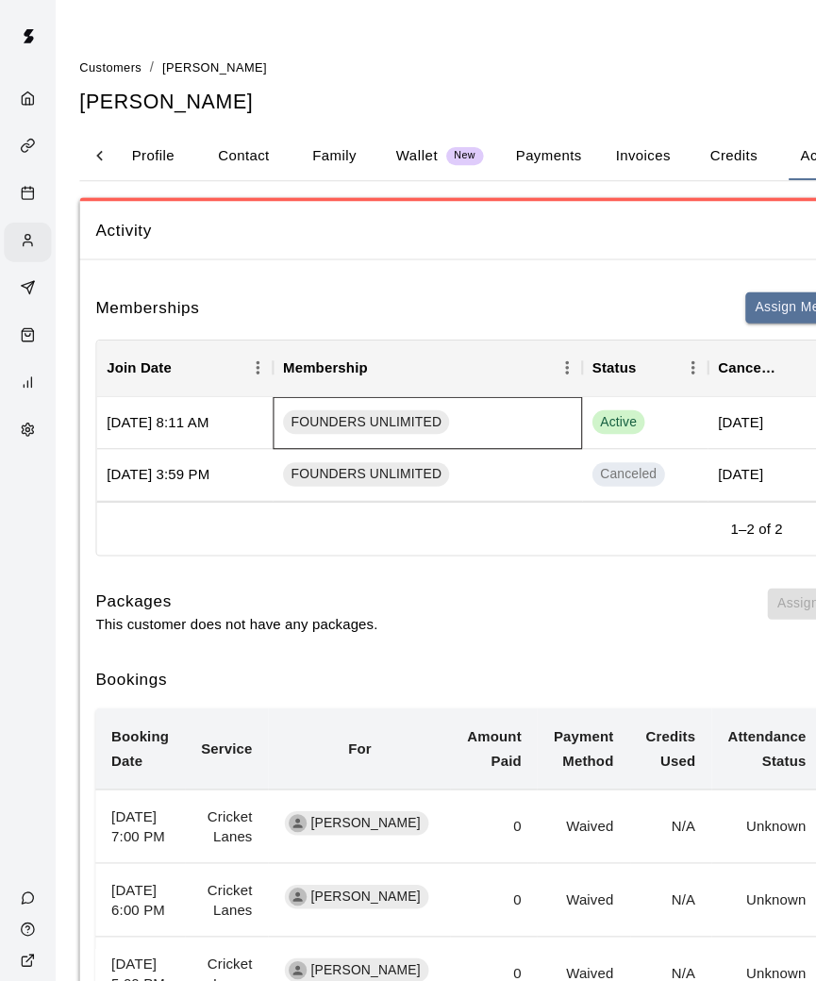
scroll to position [0, 26]
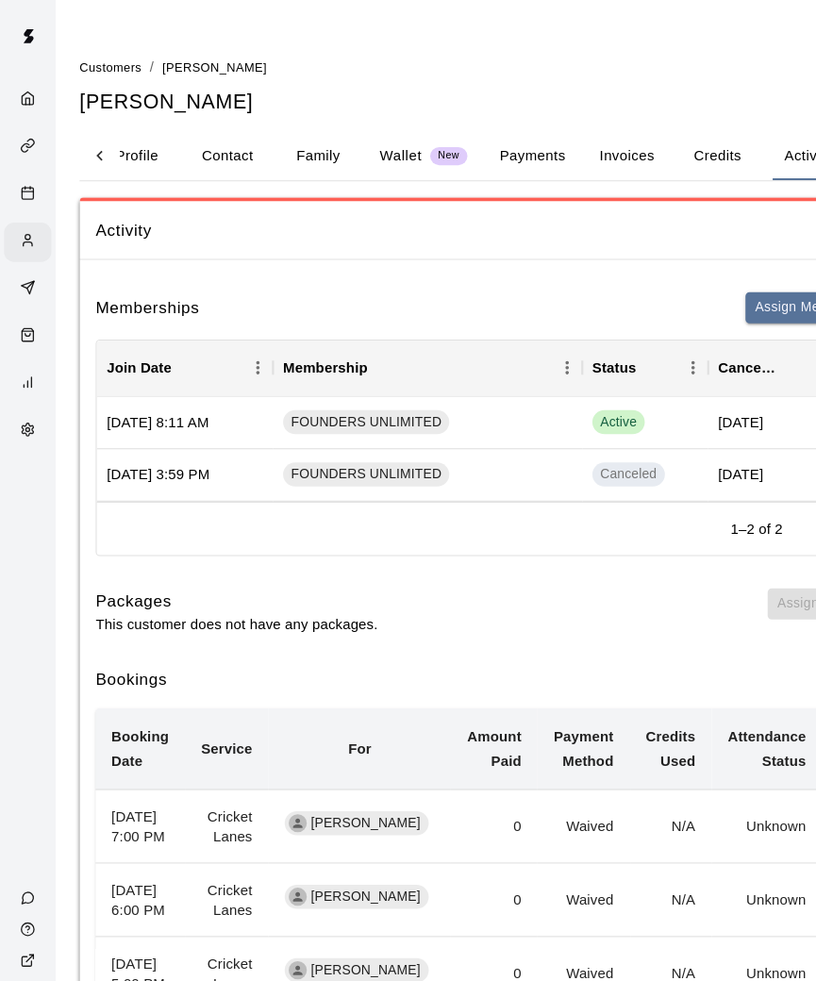
click at [14, 226] on div "Customers" at bounding box center [26, 226] width 44 height 37
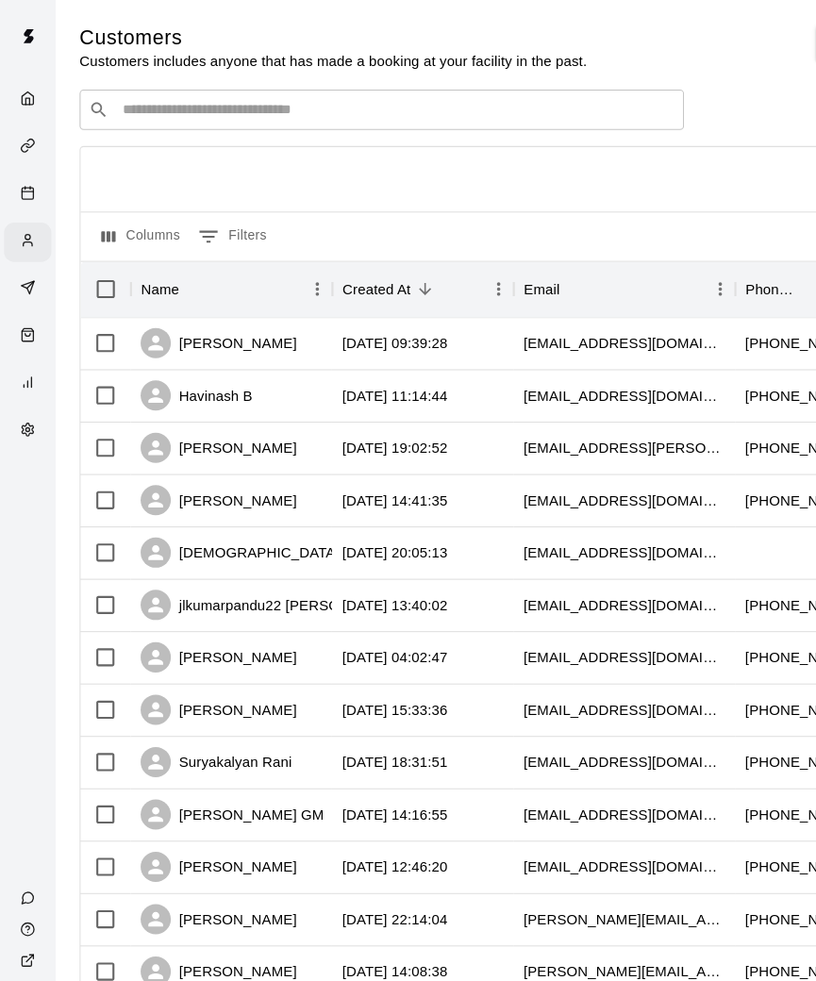
click at [544, 97] on input "Search customers by name or email" at bounding box center [370, 102] width 523 height 19
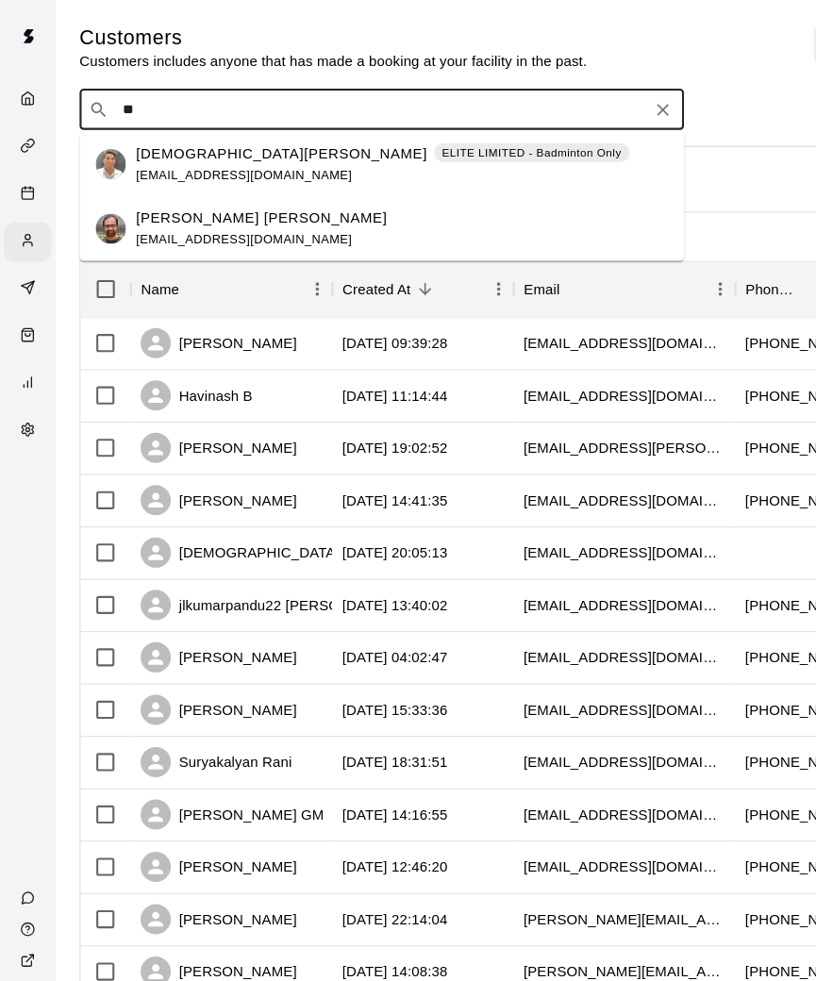
type input "*"
